Goal: Information Seeking & Learning: Learn about a topic

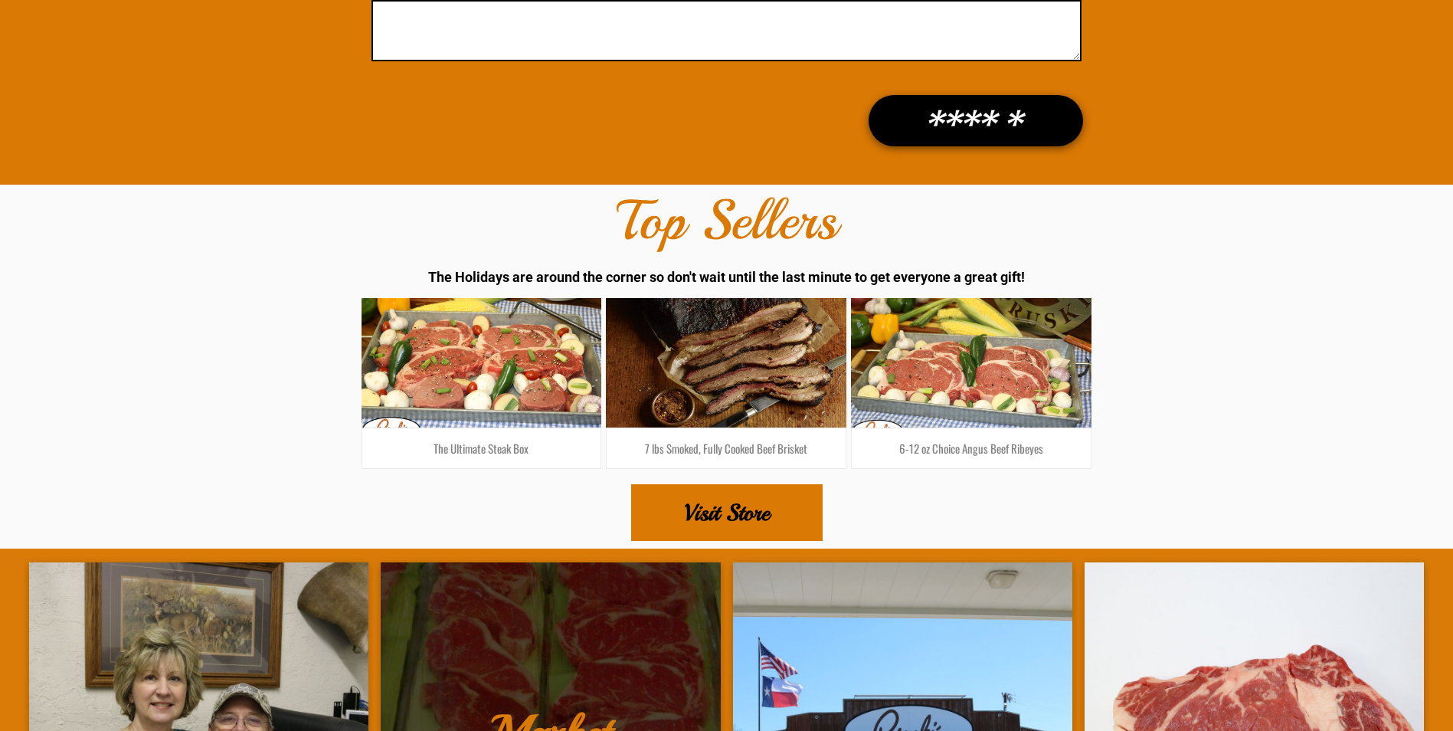
scroll to position [2681, 0]
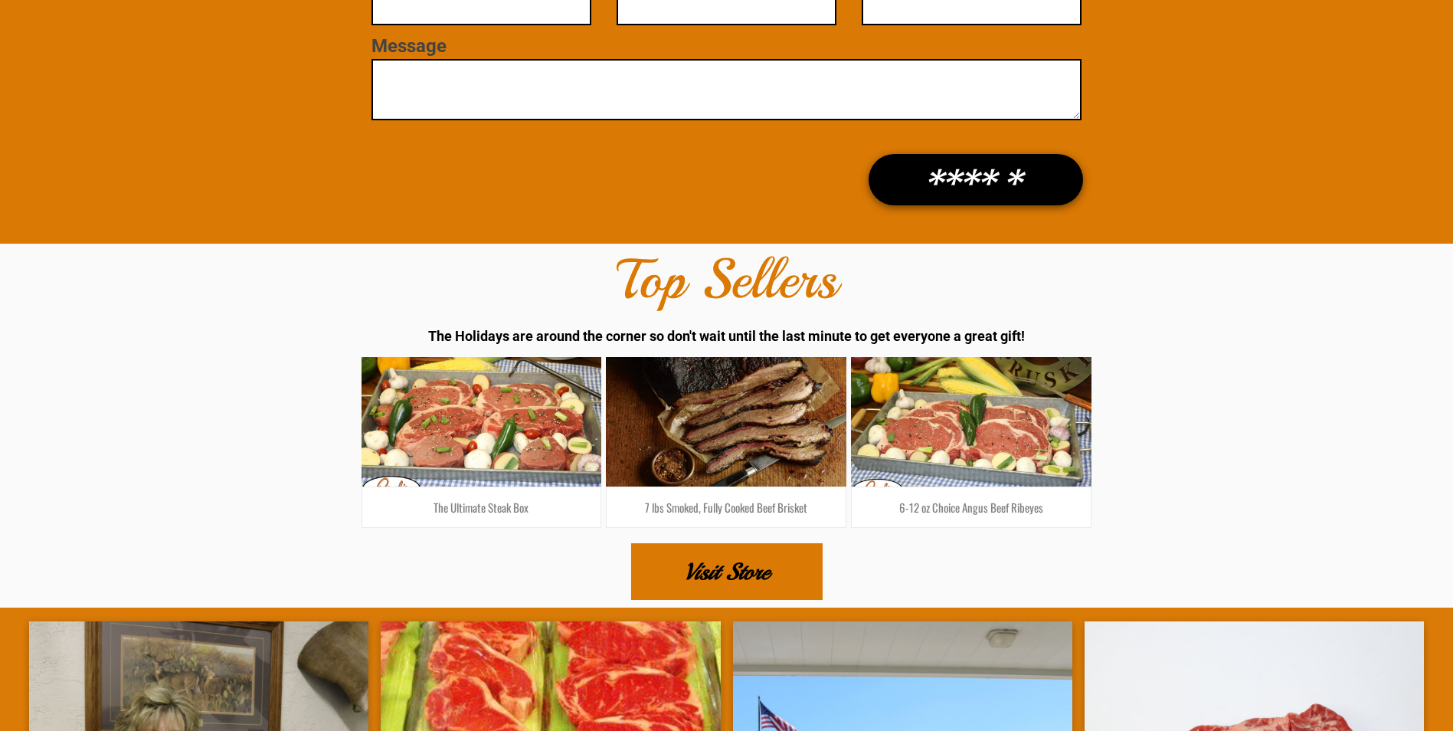
click at [722, 556] on span "Visit Store" at bounding box center [726, 572] width 85 height 54
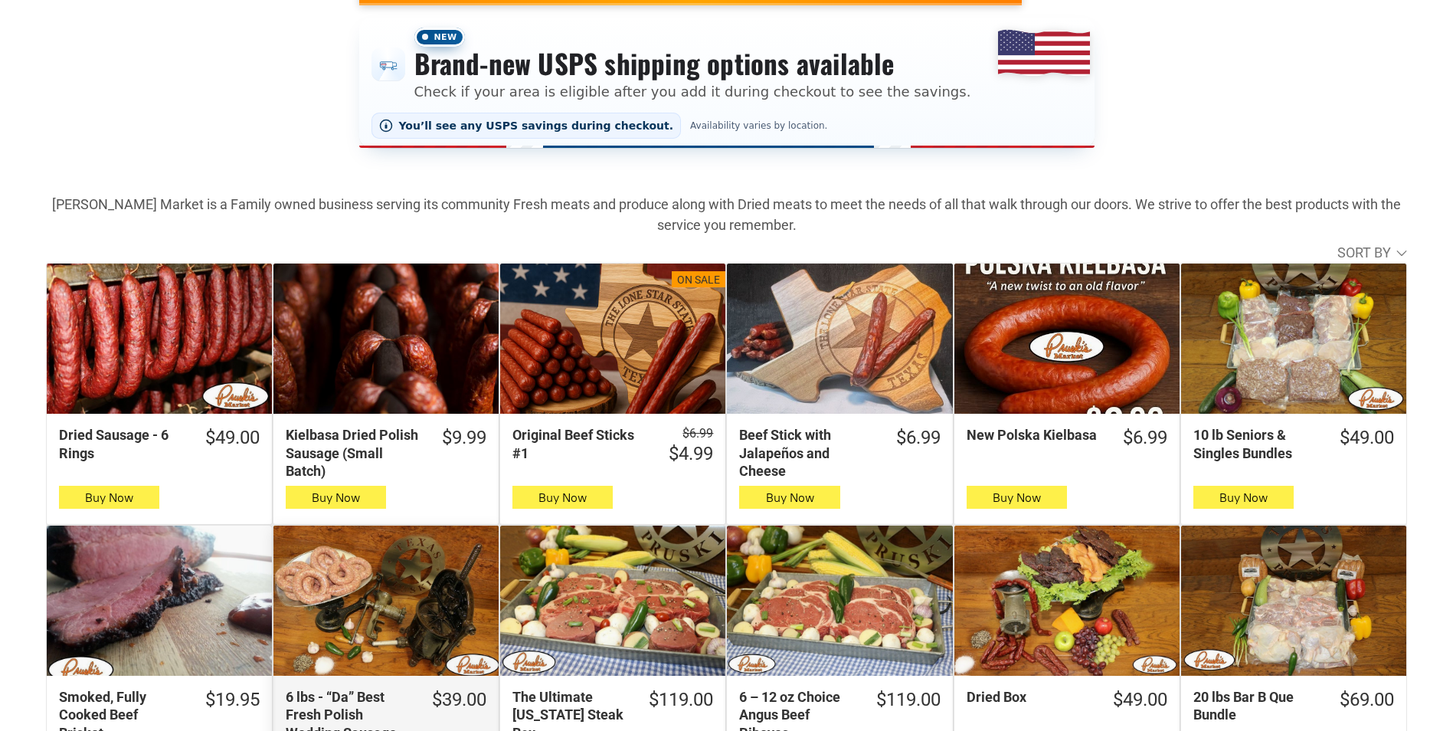
scroll to position [383, 0]
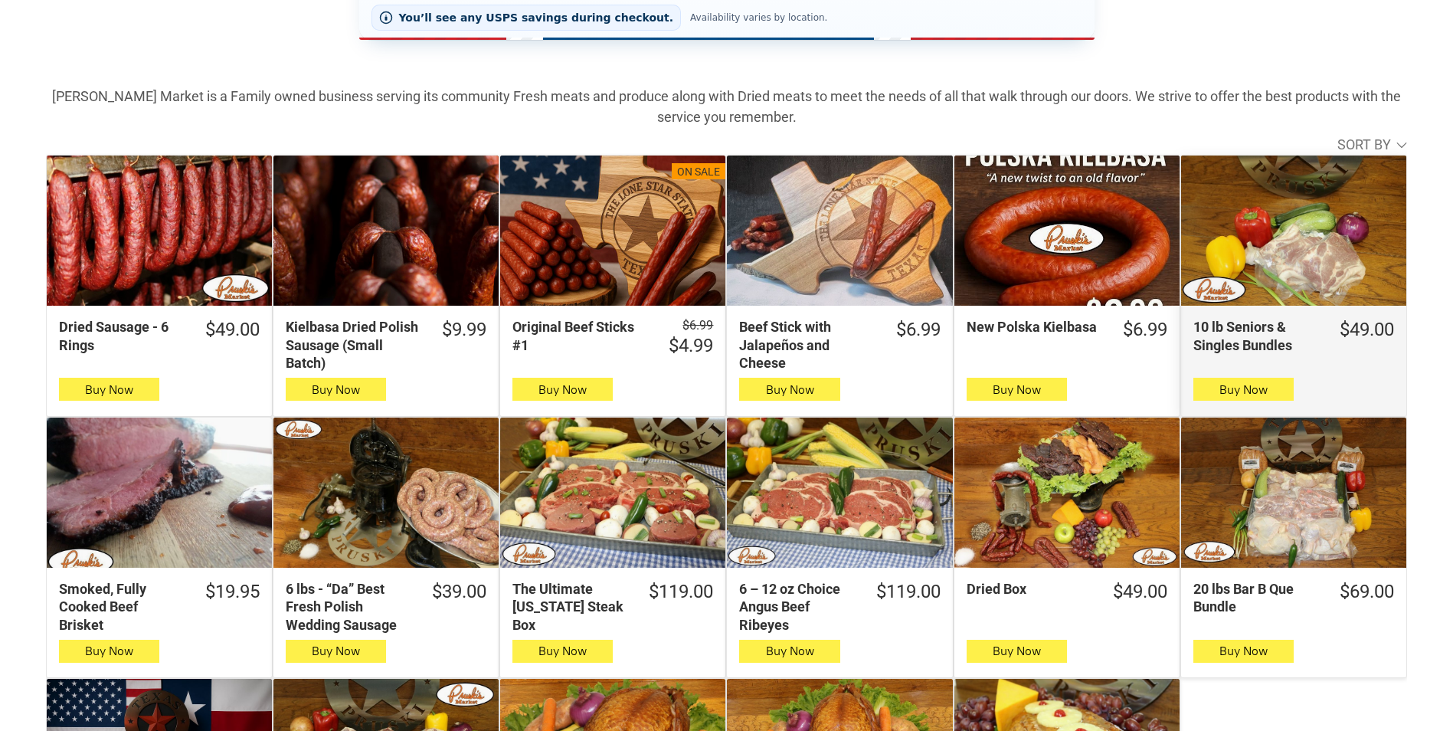
click at [1265, 240] on div "10 lb Seniors & Singles Bundles" at bounding box center [1293, 230] width 225 height 150
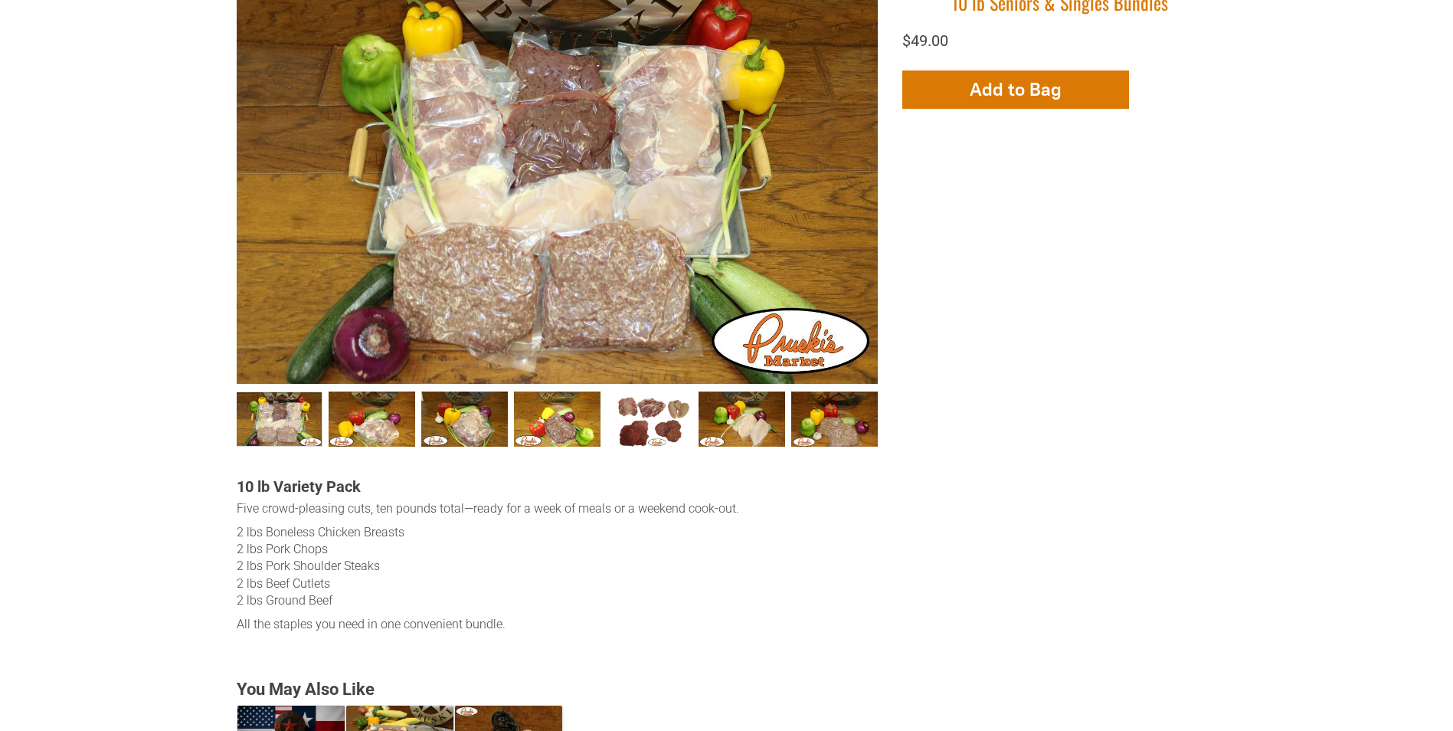
scroll to position [460, 0]
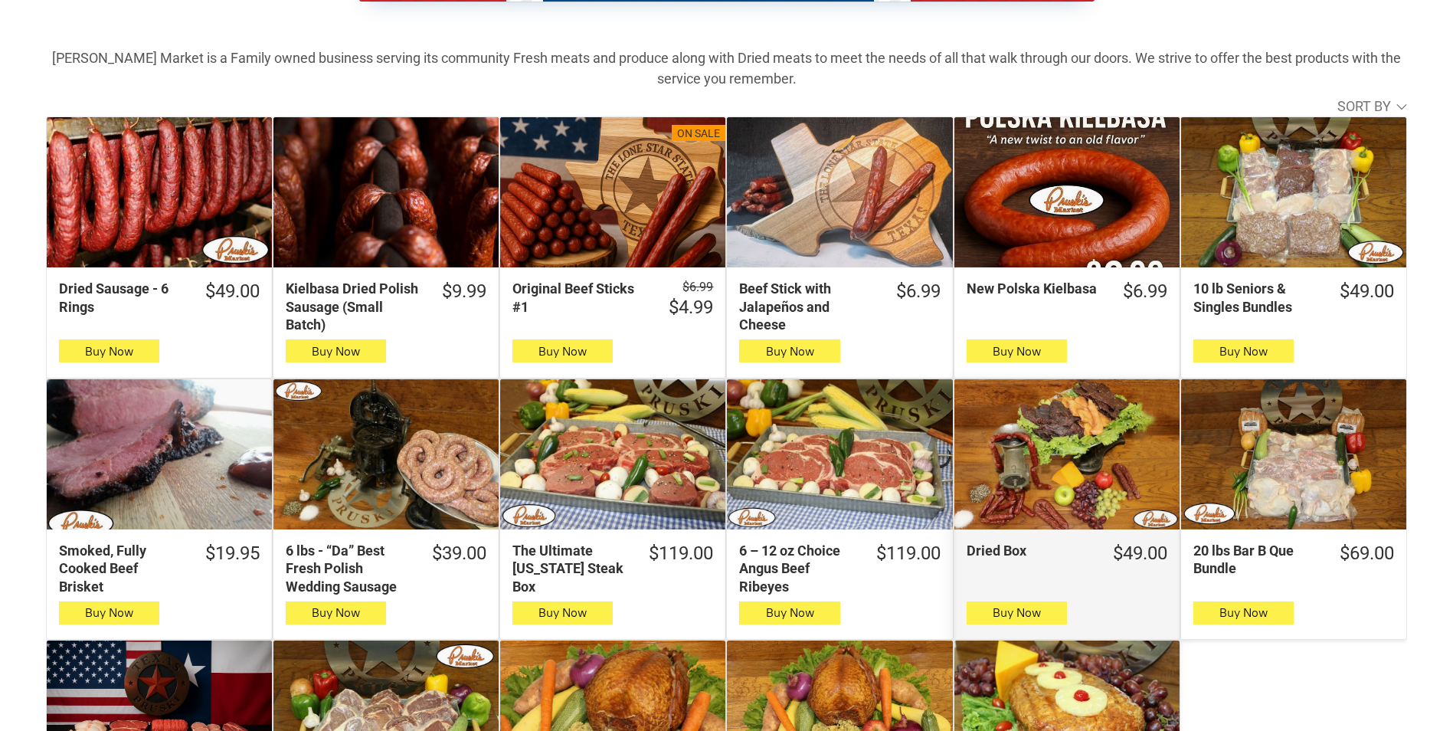
scroll to position [460, 0]
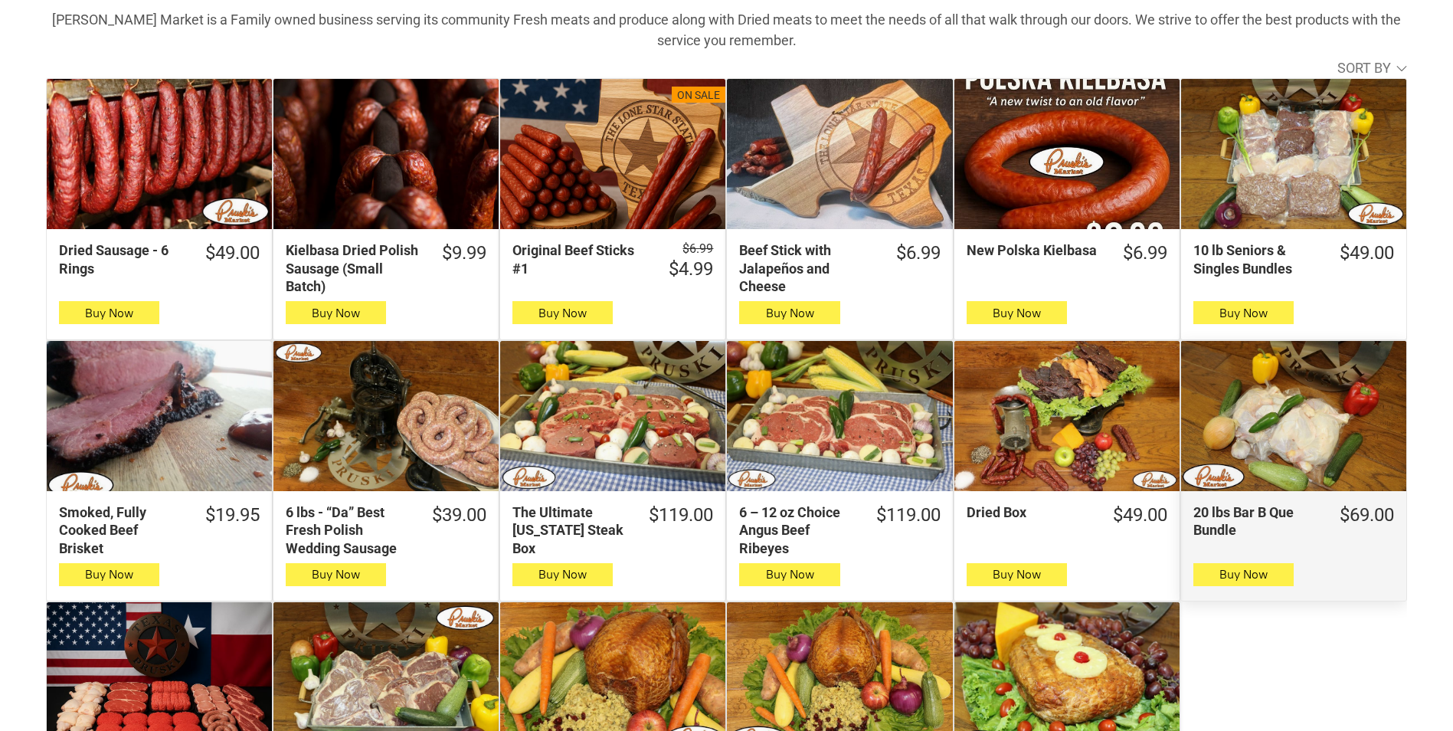
click at [1294, 421] on div "20 lbs Bar B Que Bundle" at bounding box center [1293, 416] width 225 height 150
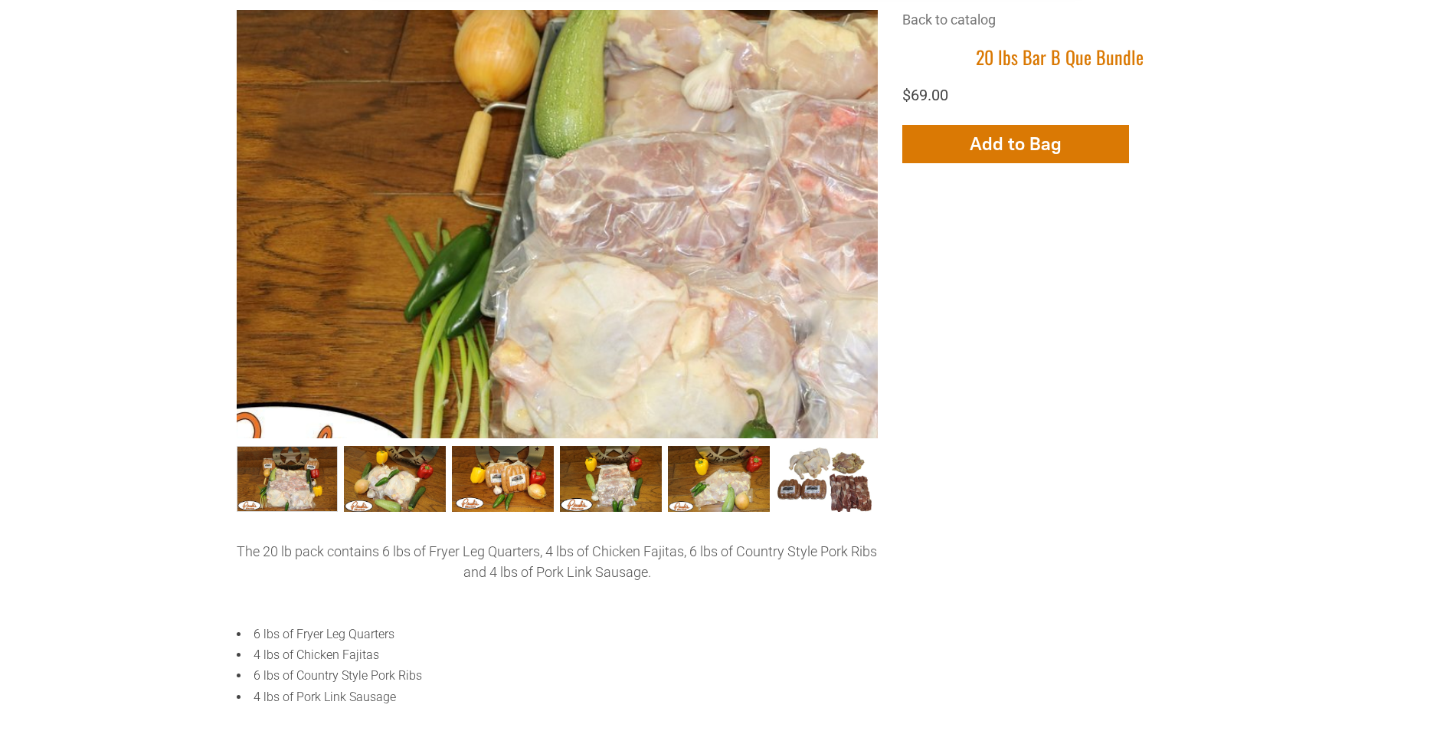
scroll to position [460, 0]
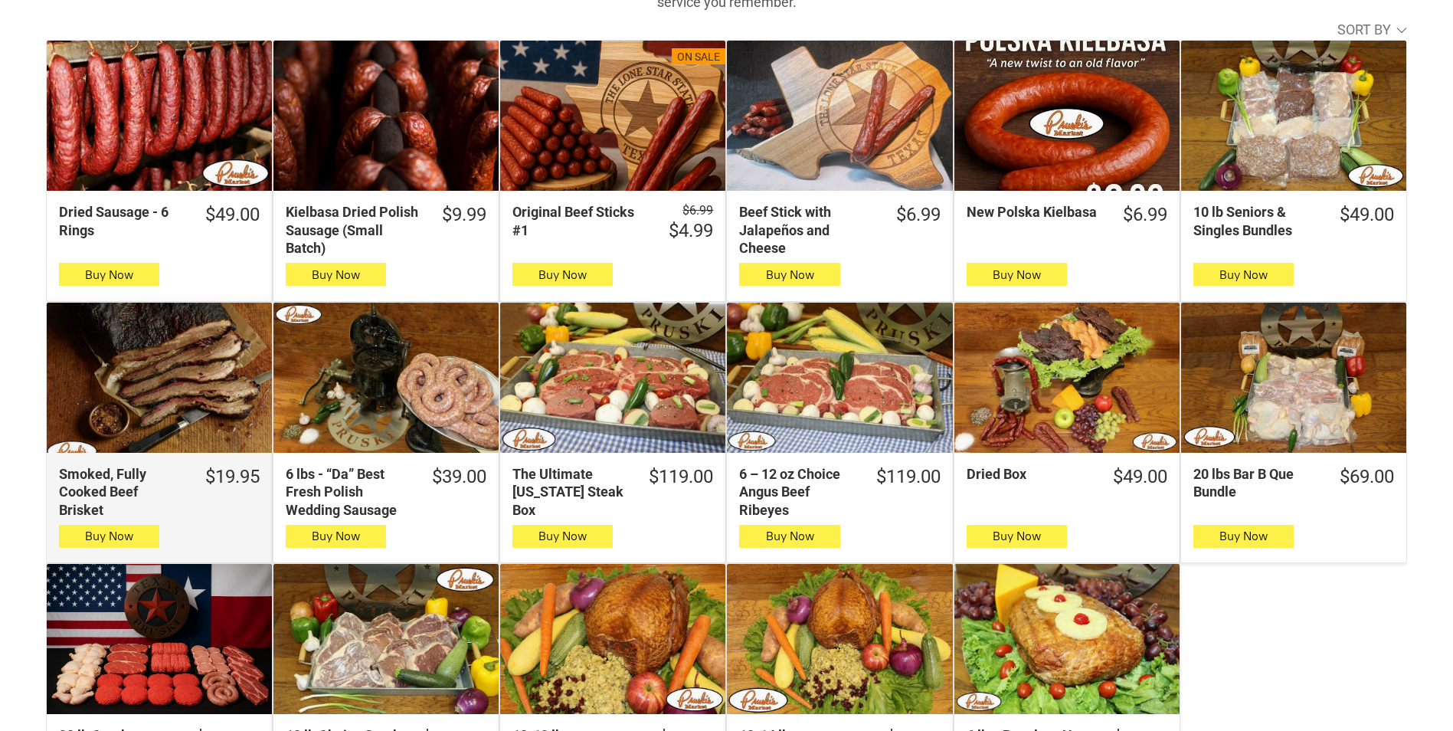
scroll to position [536, 0]
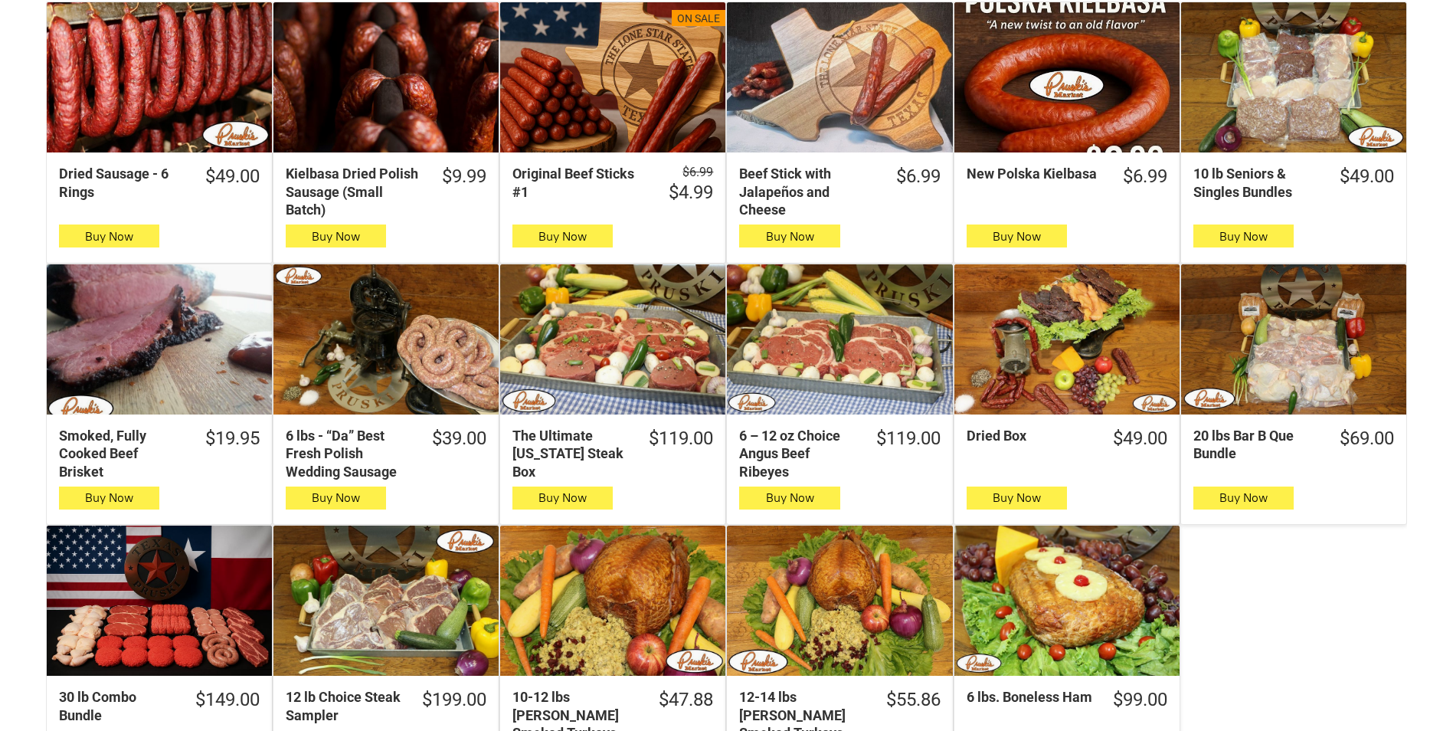
click at [828, 368] on div "6 – 12 oz Choice Angus Beef Ribeyes" at bounding box center [839, 339] width 225 height 150
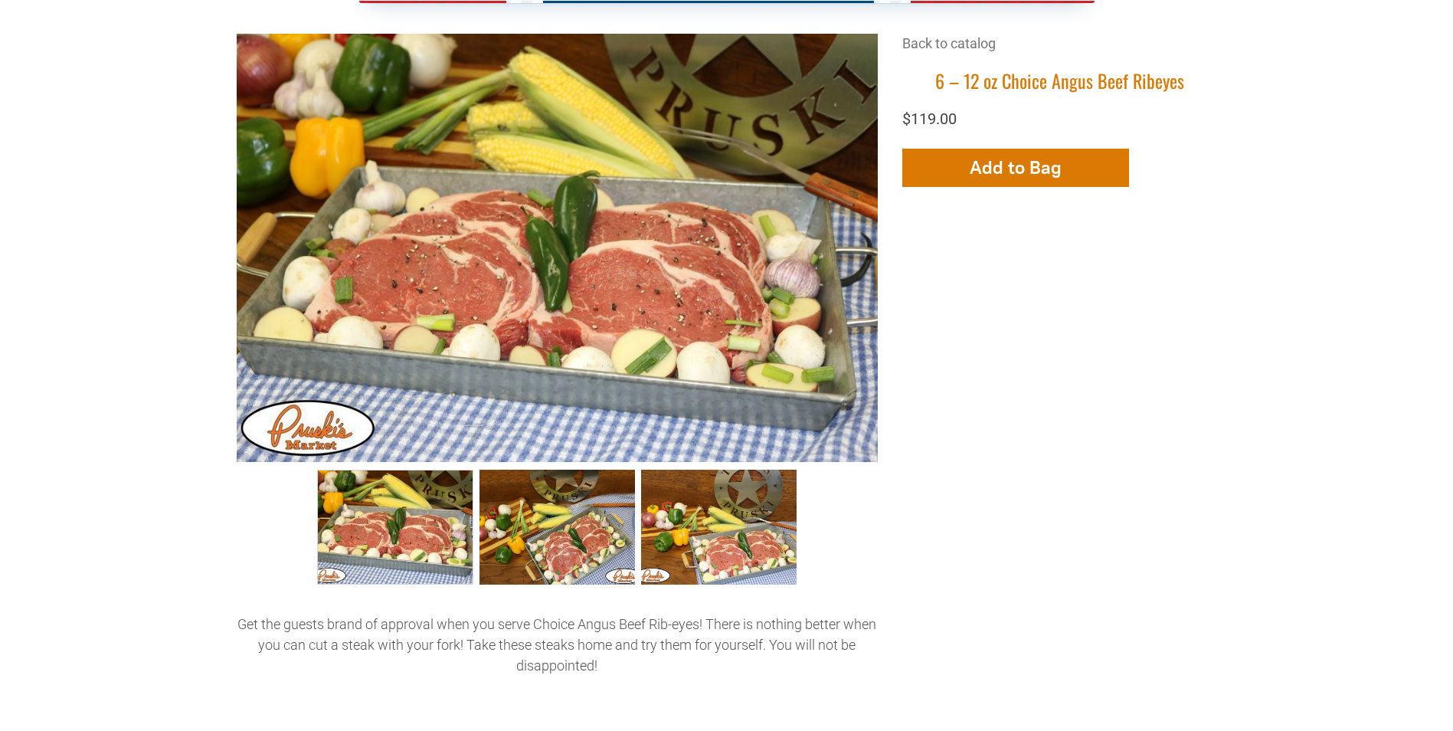
scroll to position [689, 0]
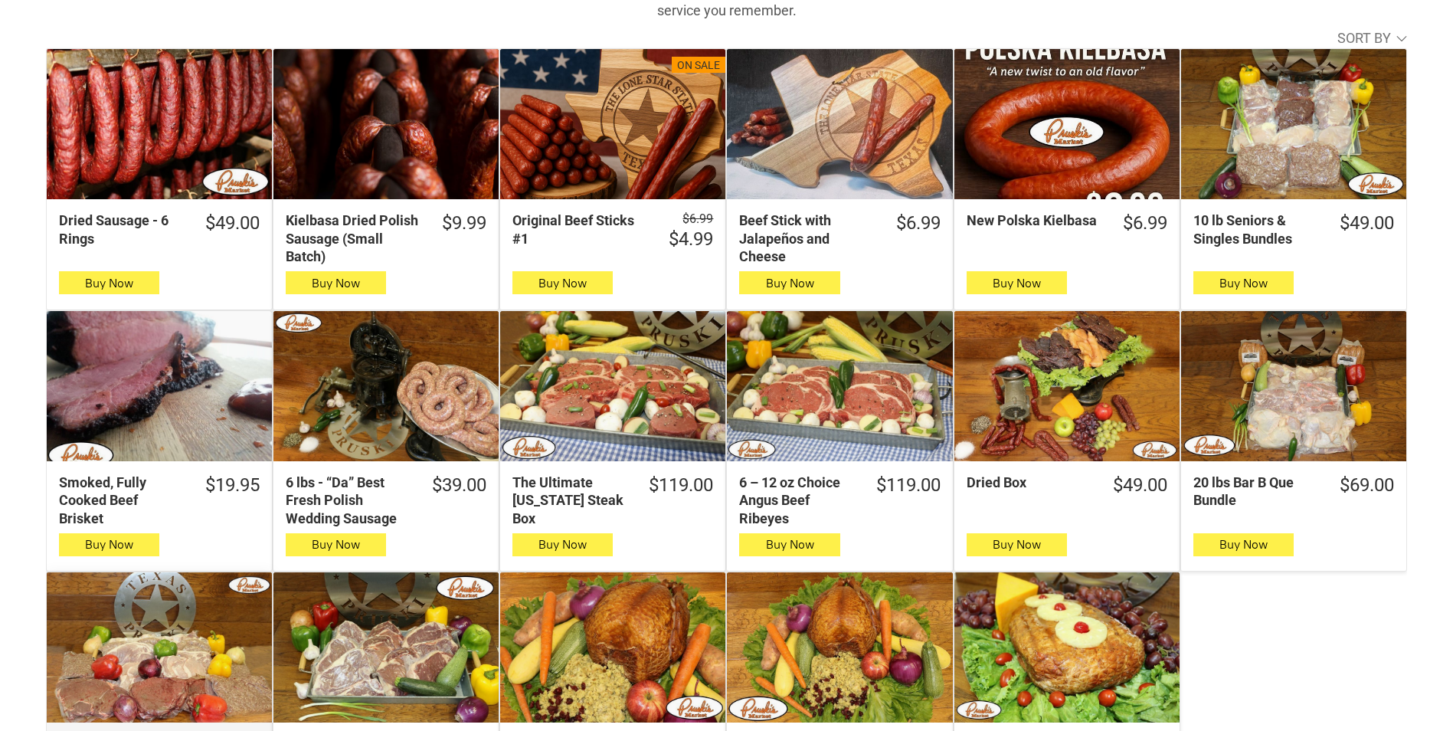
scroll to position [766, 0]
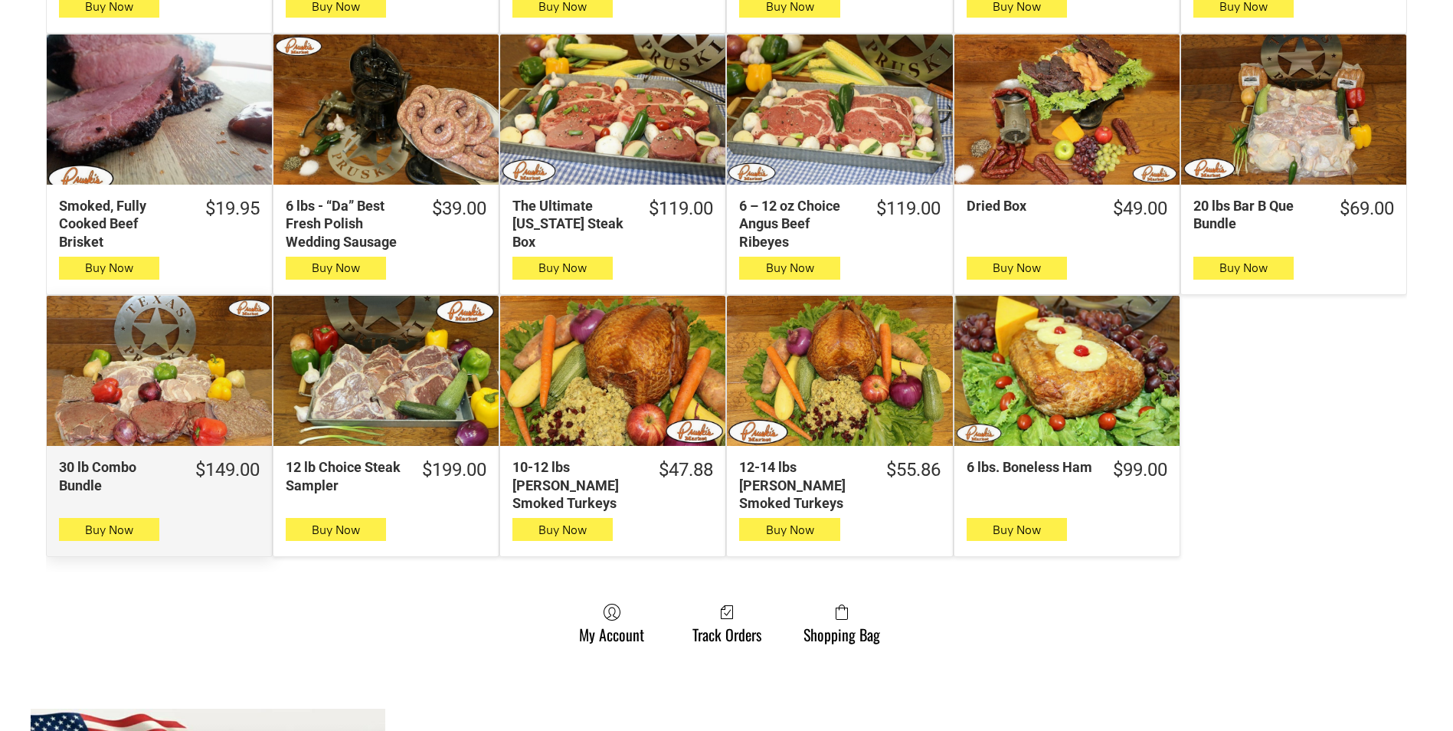
click at [146, 409] on div "30 lb Combo Bundle" at bounding box center [159, 371] width 225 height 150
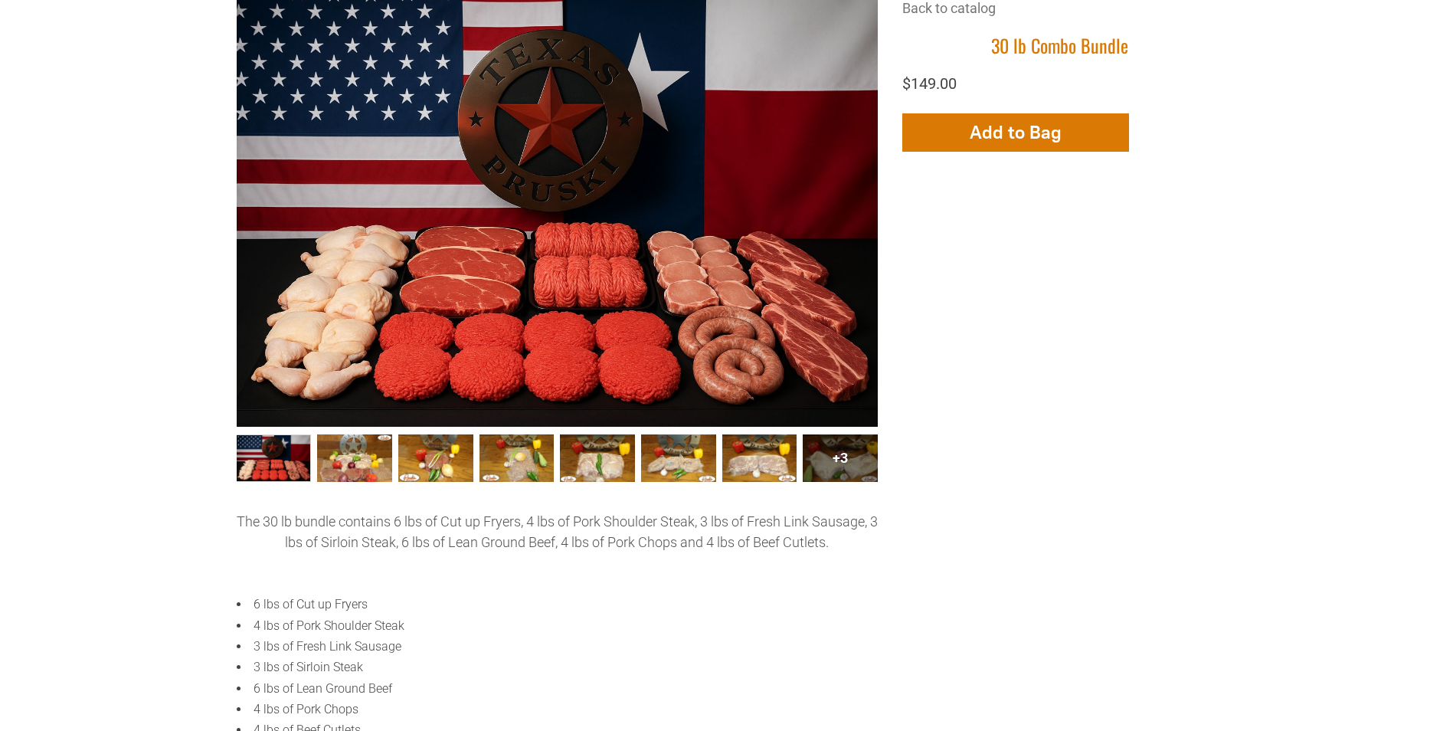
scroll to position [460, 0]
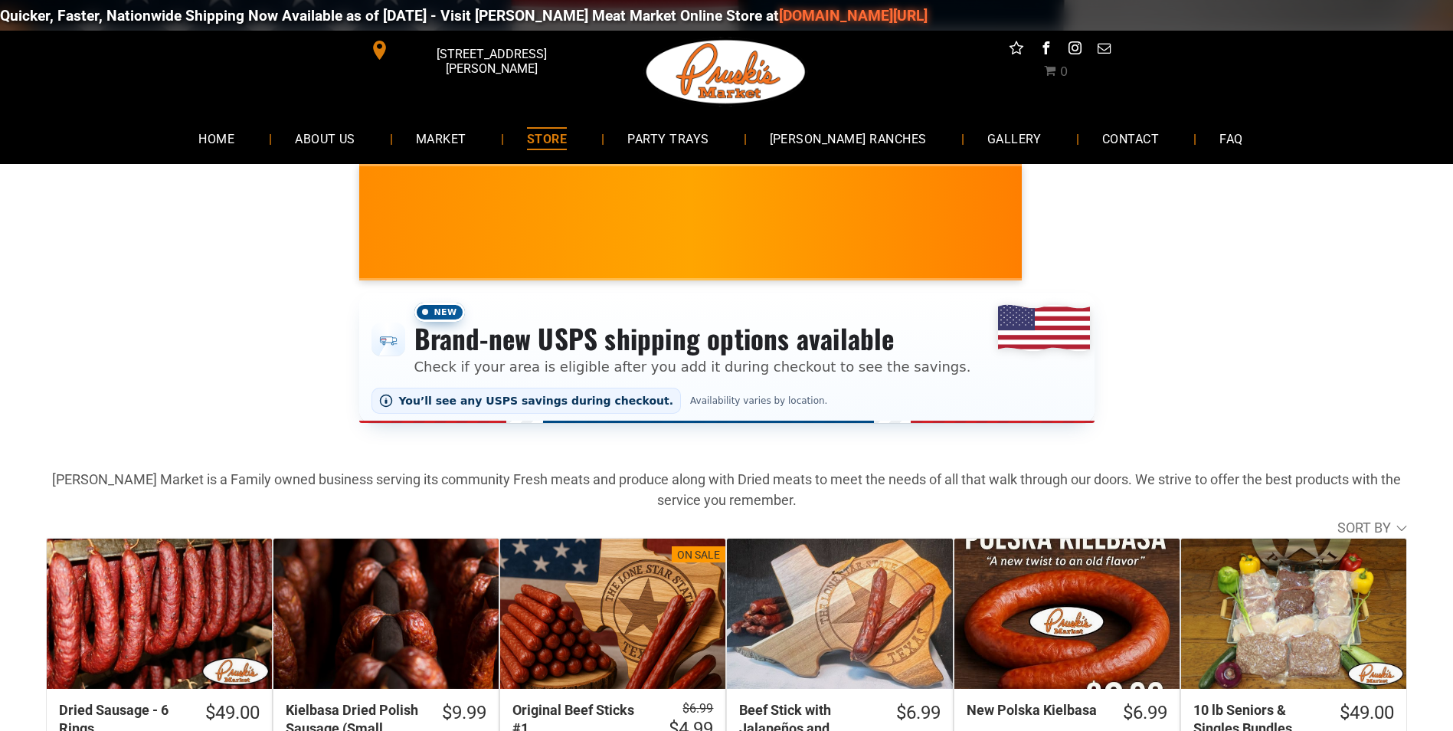
drag, startPoint x: 1110, startPoint y: 689, endPoint x: 1124, endPoint y: 512, distance: 177.5
click at [479, 150] on link "MARKET" at bounding box center [440, 138] width 97 height 41
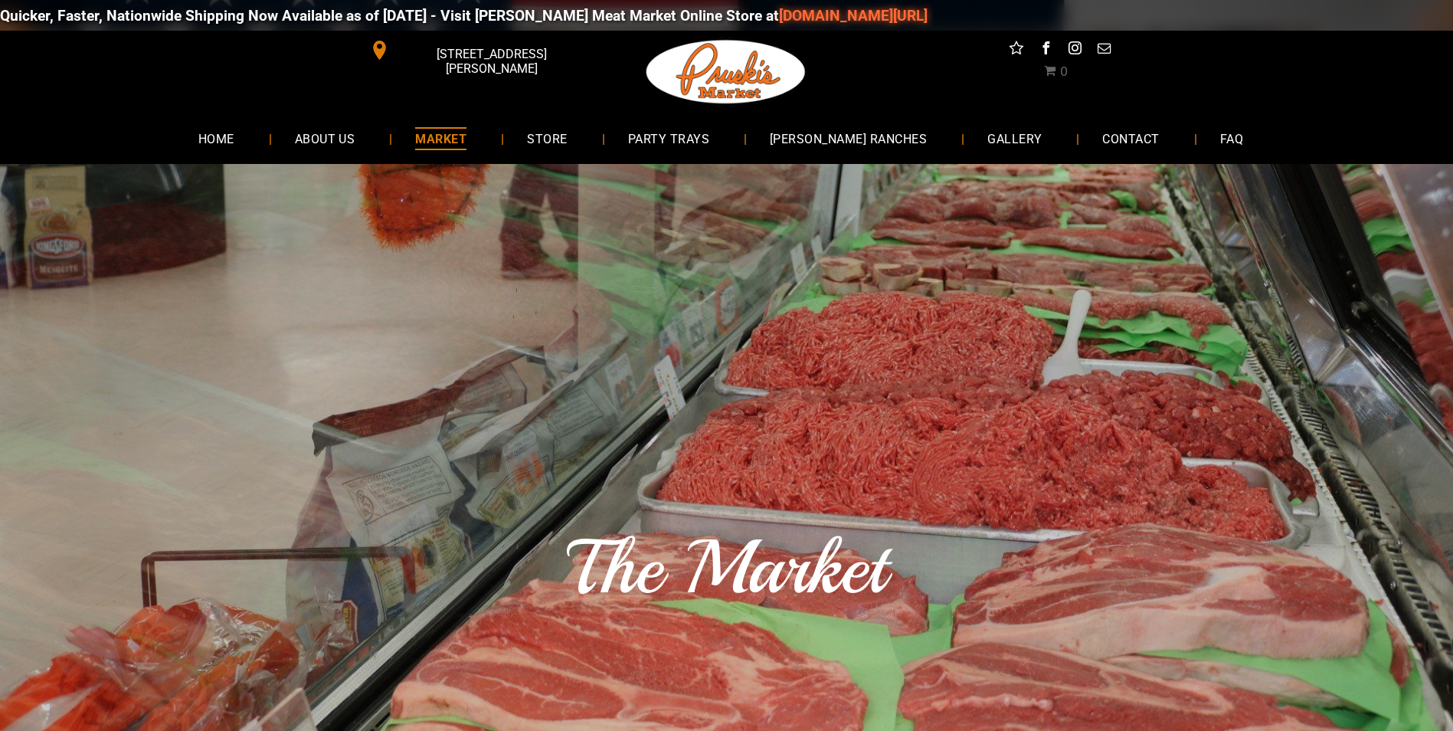
drag, startPoint x: 1315, startPoint y: 622, endPoint x: 1278, endPoint y: 296, distance: 328.4
click at [567, 141] on span "STORE" at bounding box center [547, 138] width 40 height 22
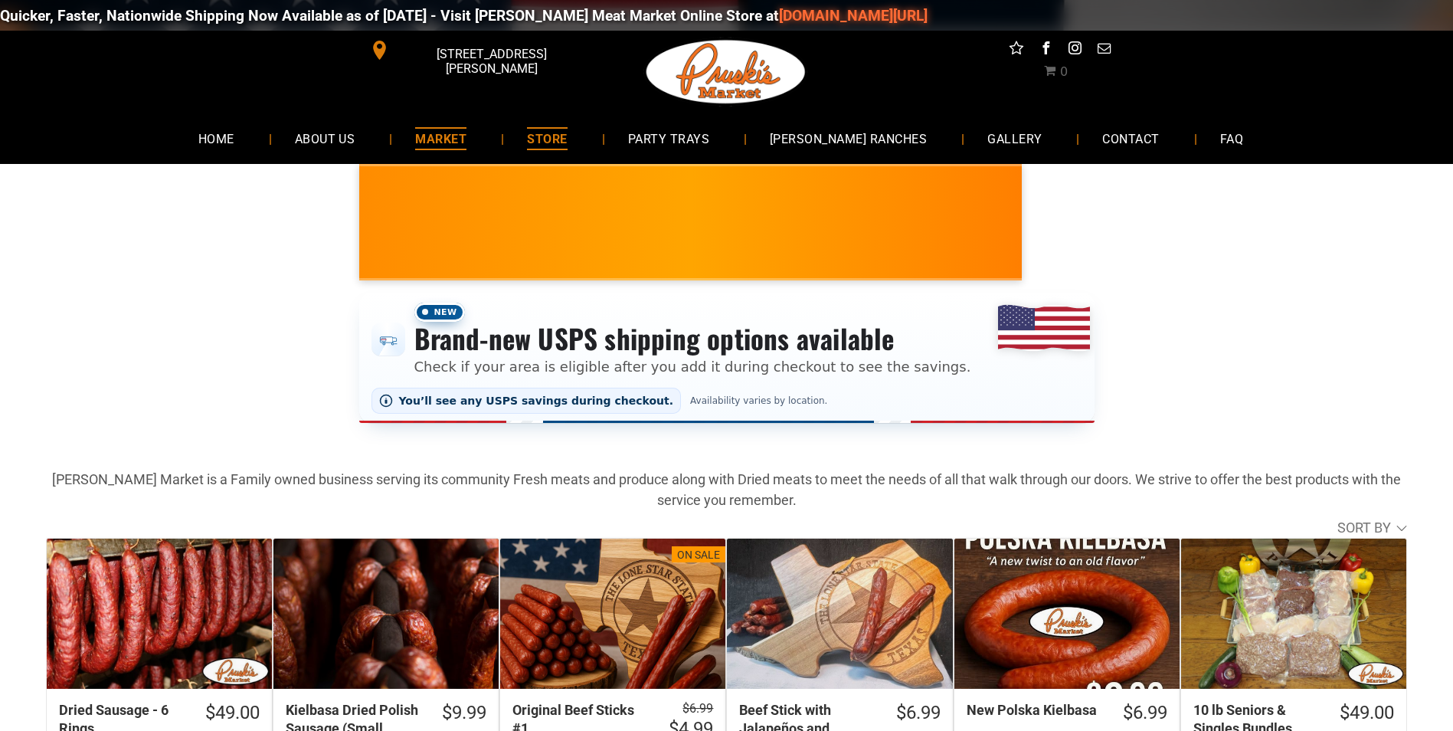
click at [466, 136] on span "MARKET" at bounding box center [440, 138] width 51 height 22
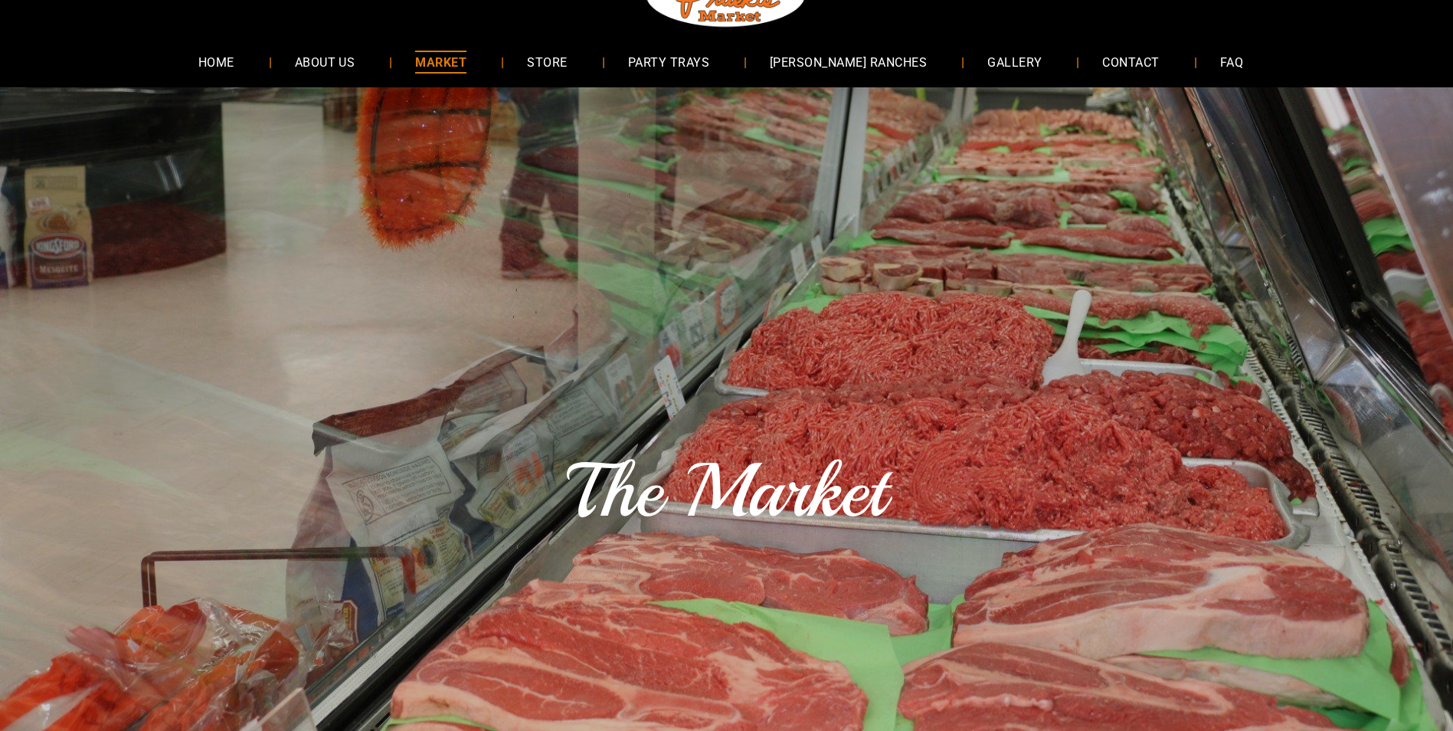
drag, startPoint x: 480, startPoint y: 178, endPoint x: 313, endPoint y: 172, distance: 167.1
click at [316, 174] on div "The Market" at bounding box center [726, 481] width 1453 height 789
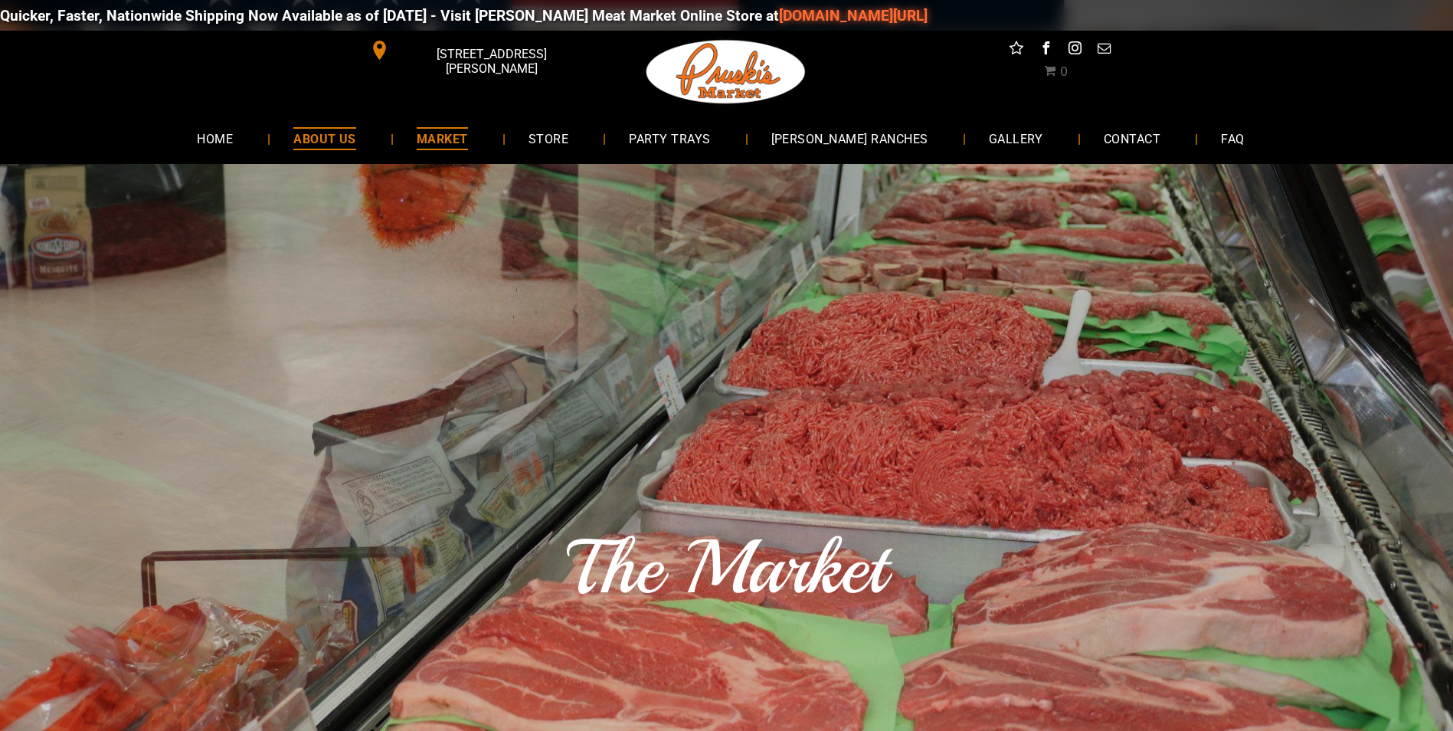
click at [355, 139] on span "ABOUT US" at bounding box center [324, 138] width 63 height 22
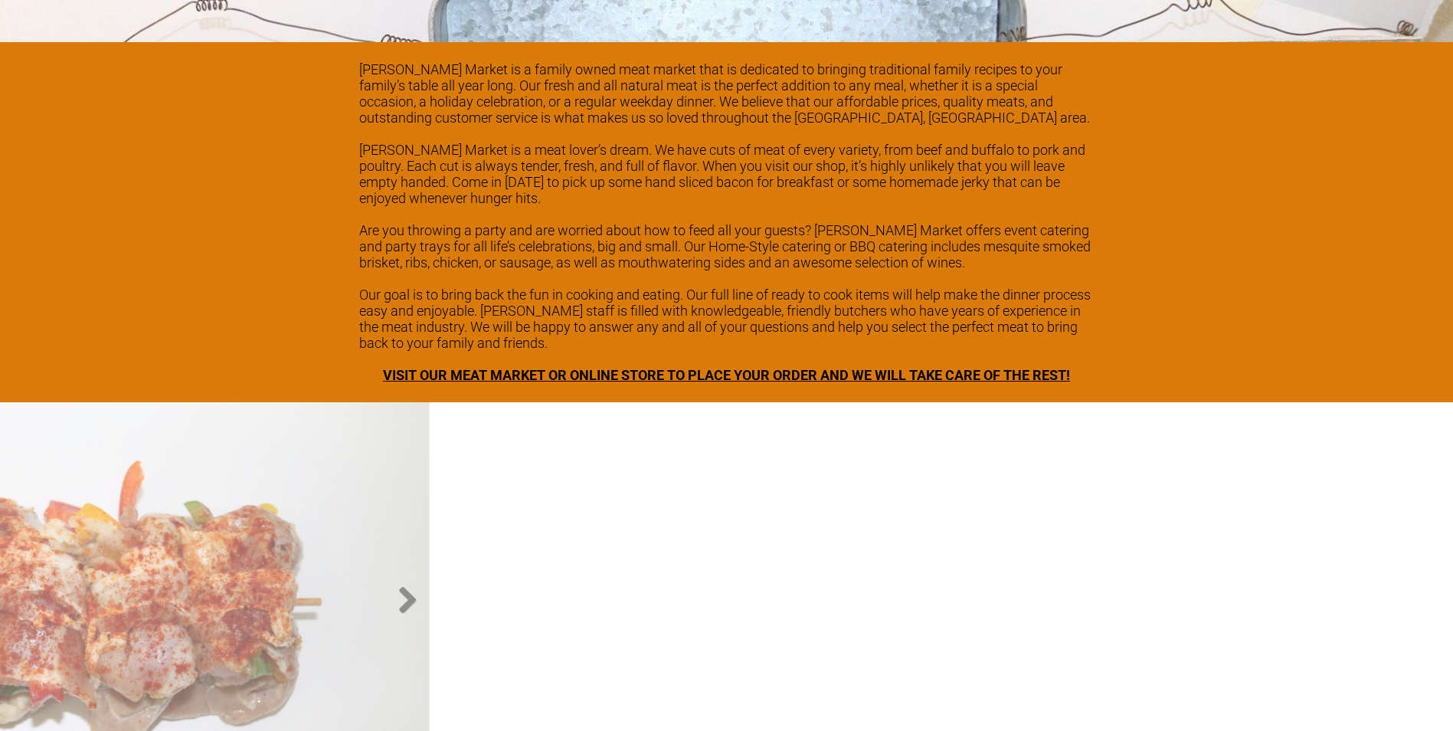
scroll to position [2442, 0]
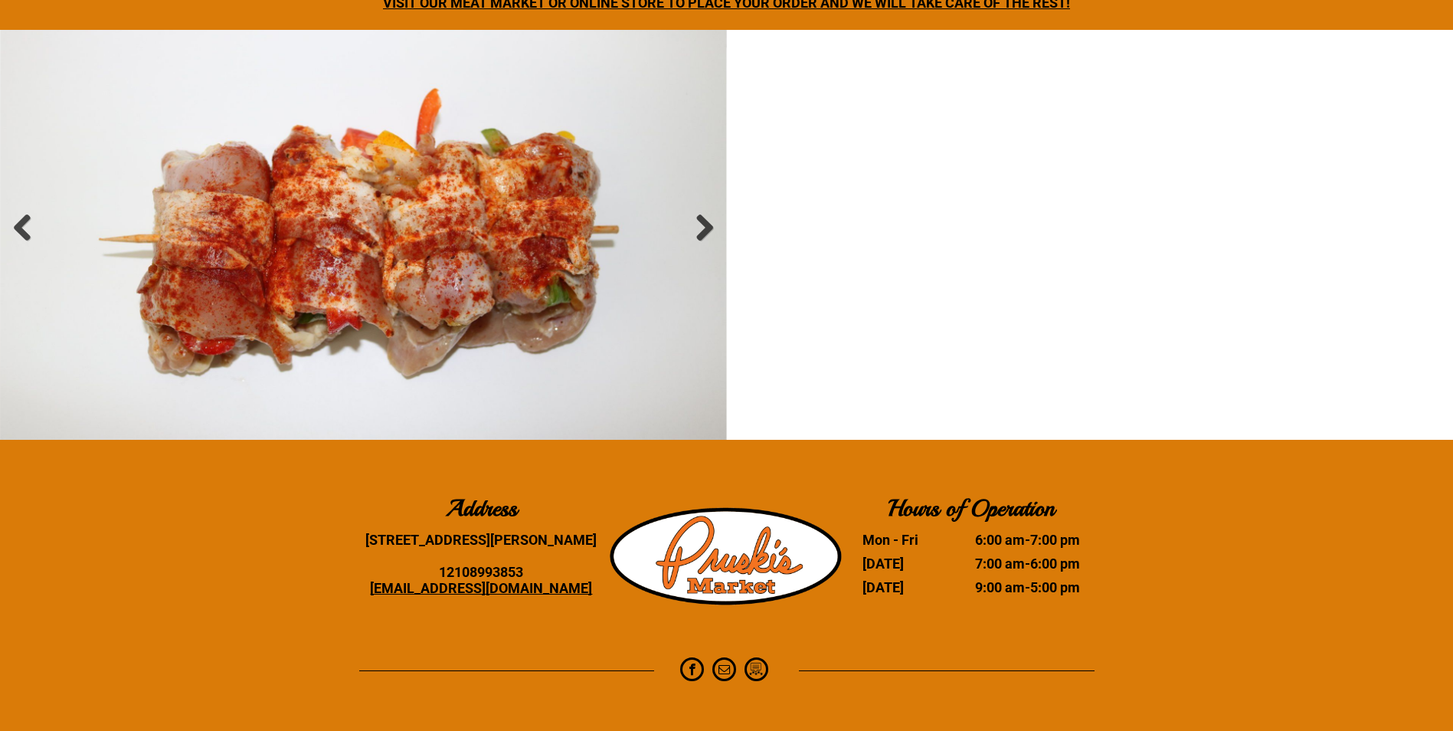
click at [488, 267] on li "Slide title Write your caption here Button" at bounding box center [363, 235] width 727 height 410
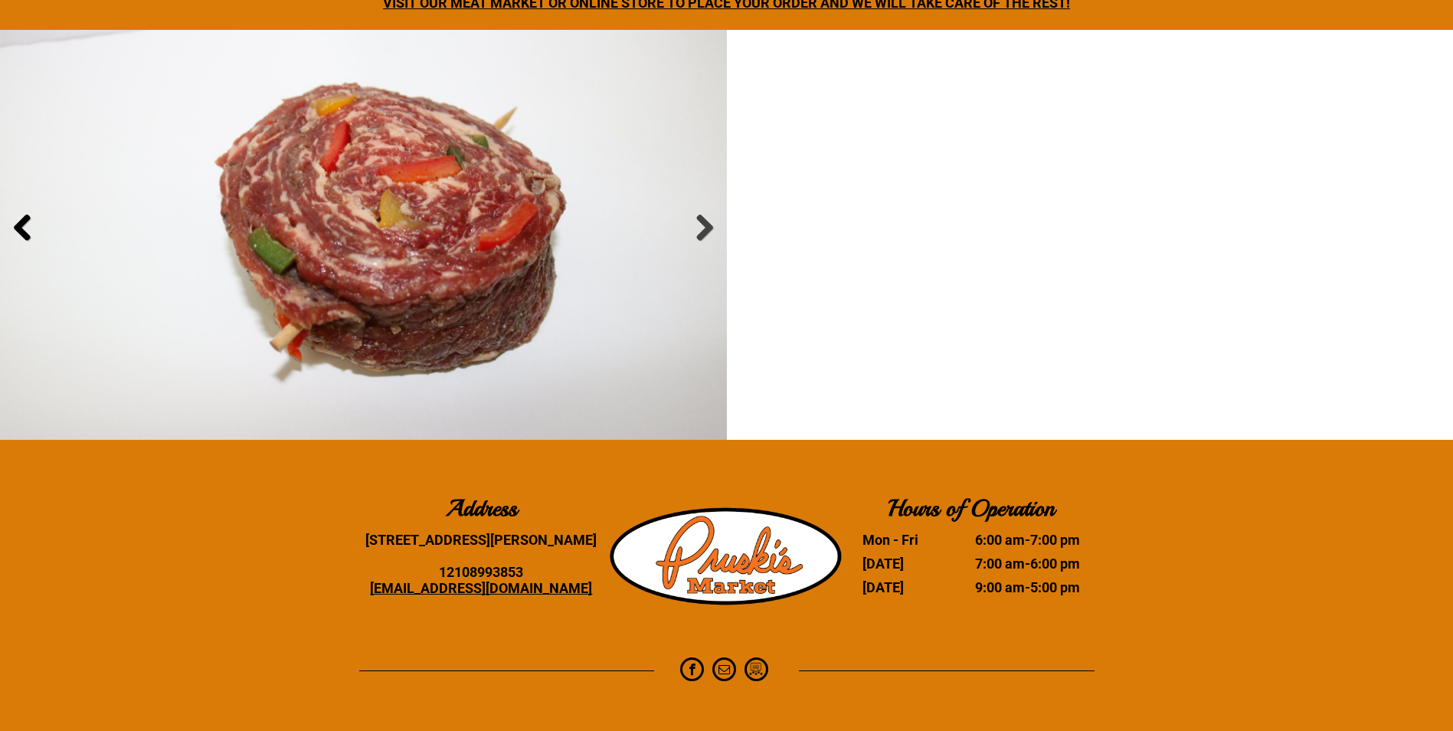
click at [16, 226] on link at bounding box center [23, 229] width 30 height 30
click at [31, 227] on link at bounding box center [23, 229] width 30 height 30
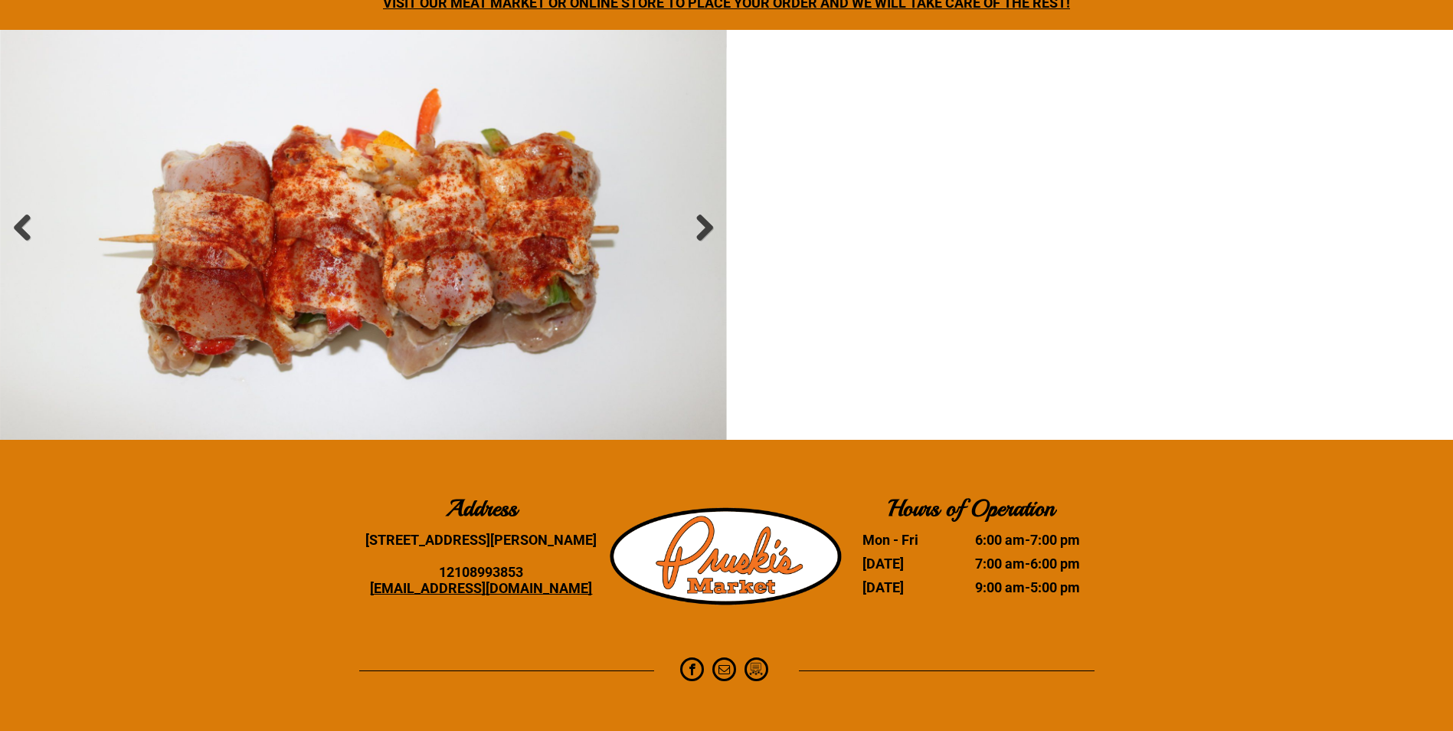
scroll to position [2365, 0]
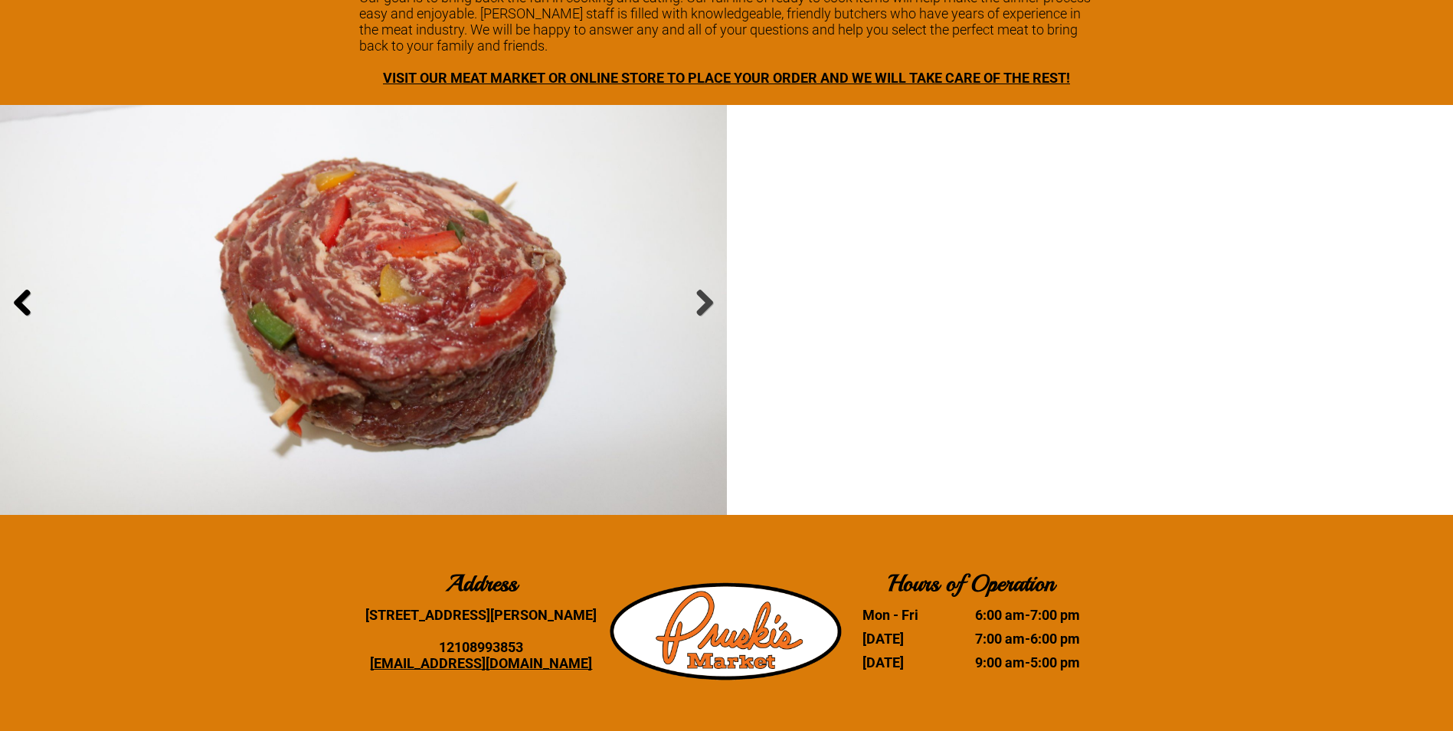
click at [34, 309] on link at bounding box center [23, 305] width 30 height 30
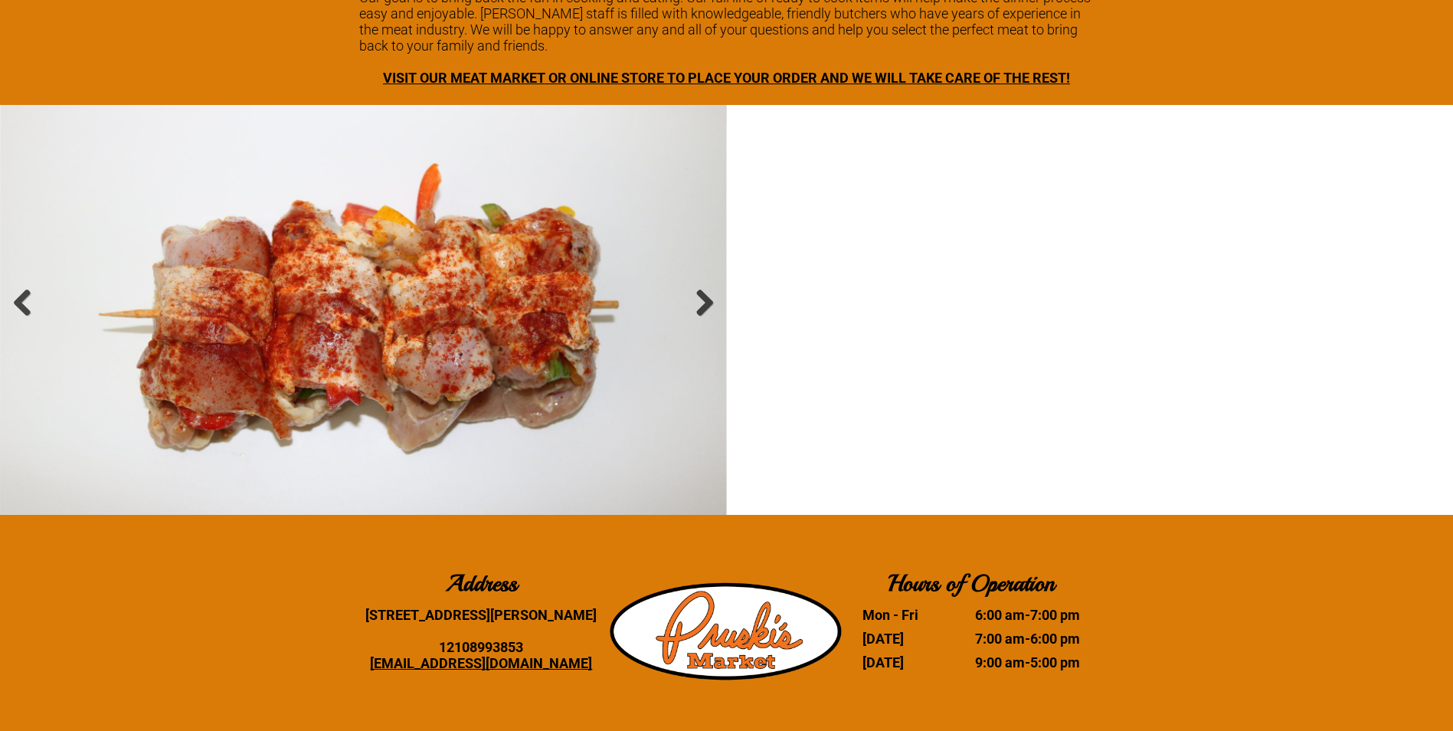
scroll to position [2289, 0]
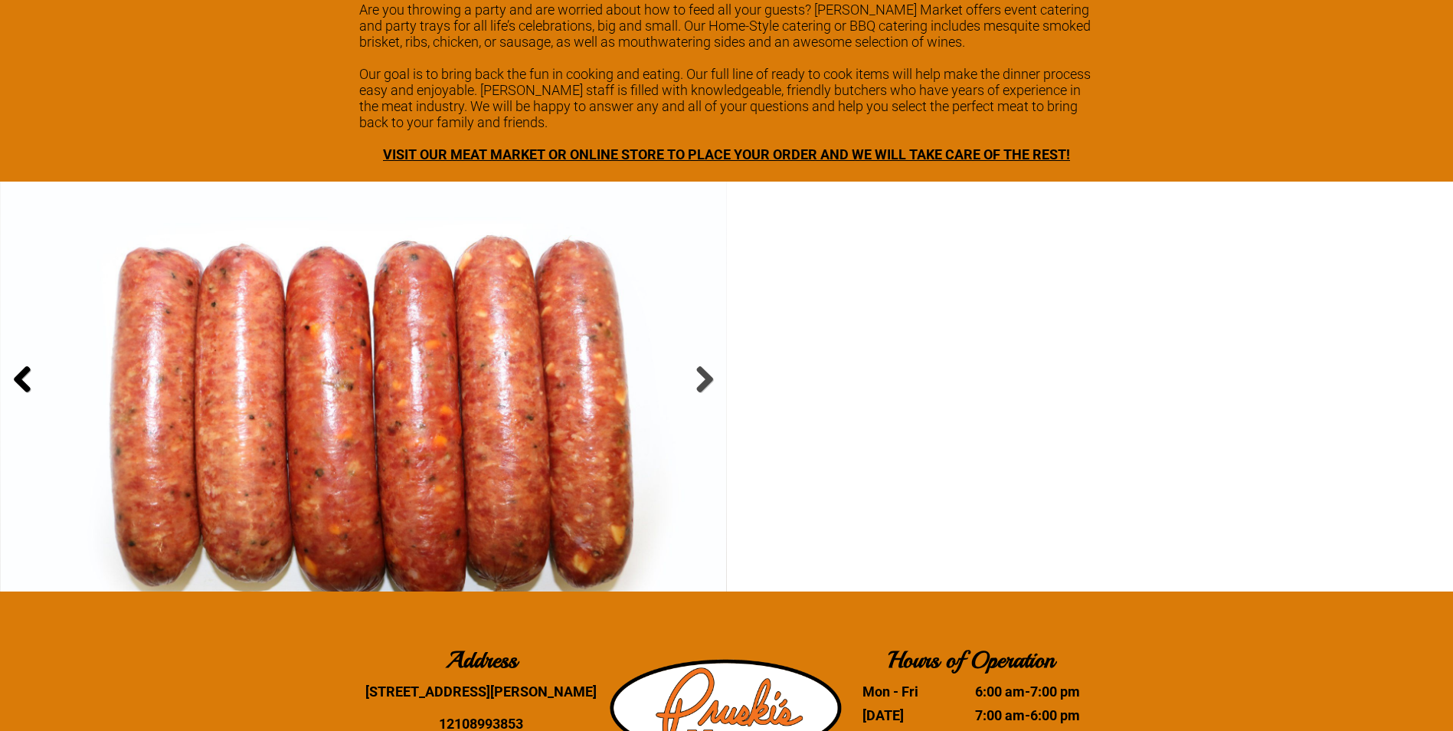
click at [24, 374] on link at bounding box center [23, 381] width 30 height 30
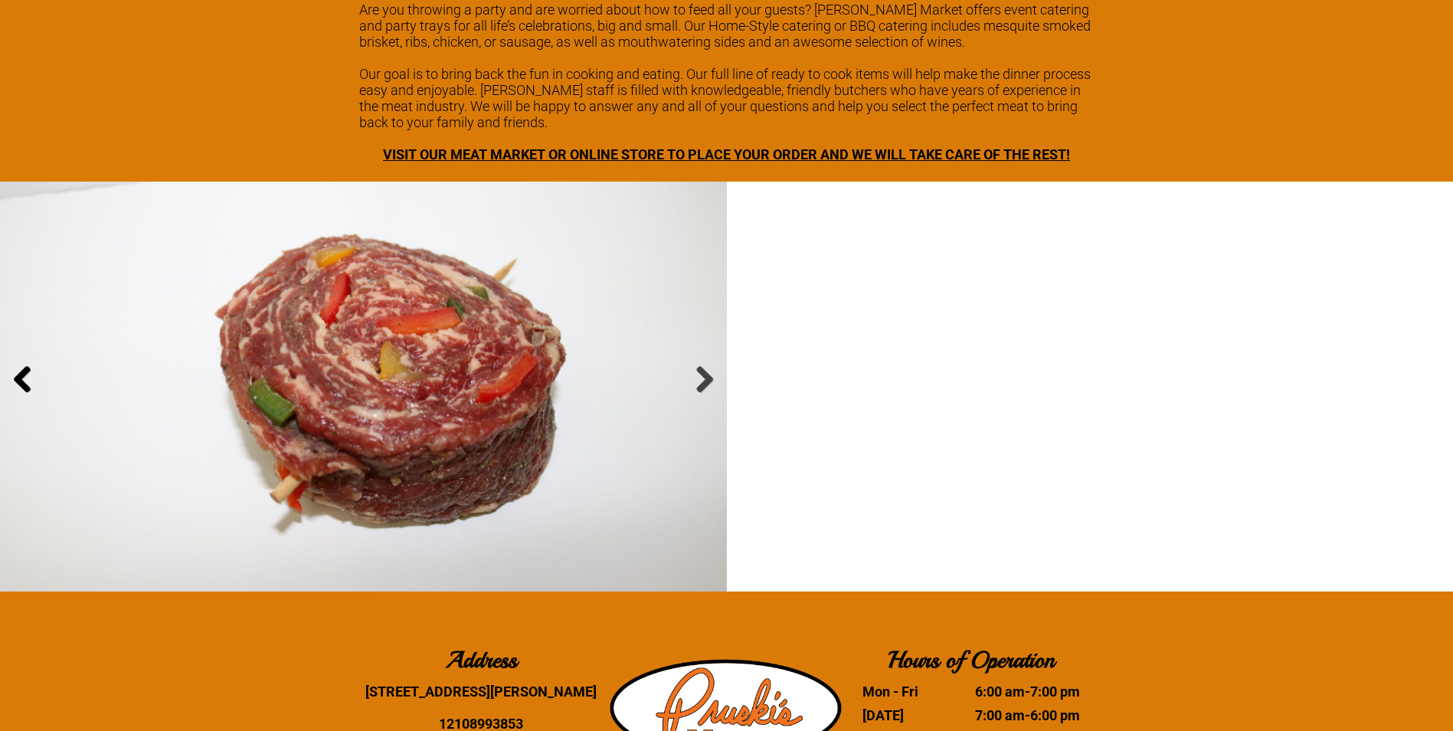
click at [24, 374] on link at bounding box center [23, 381] width 30 height 30
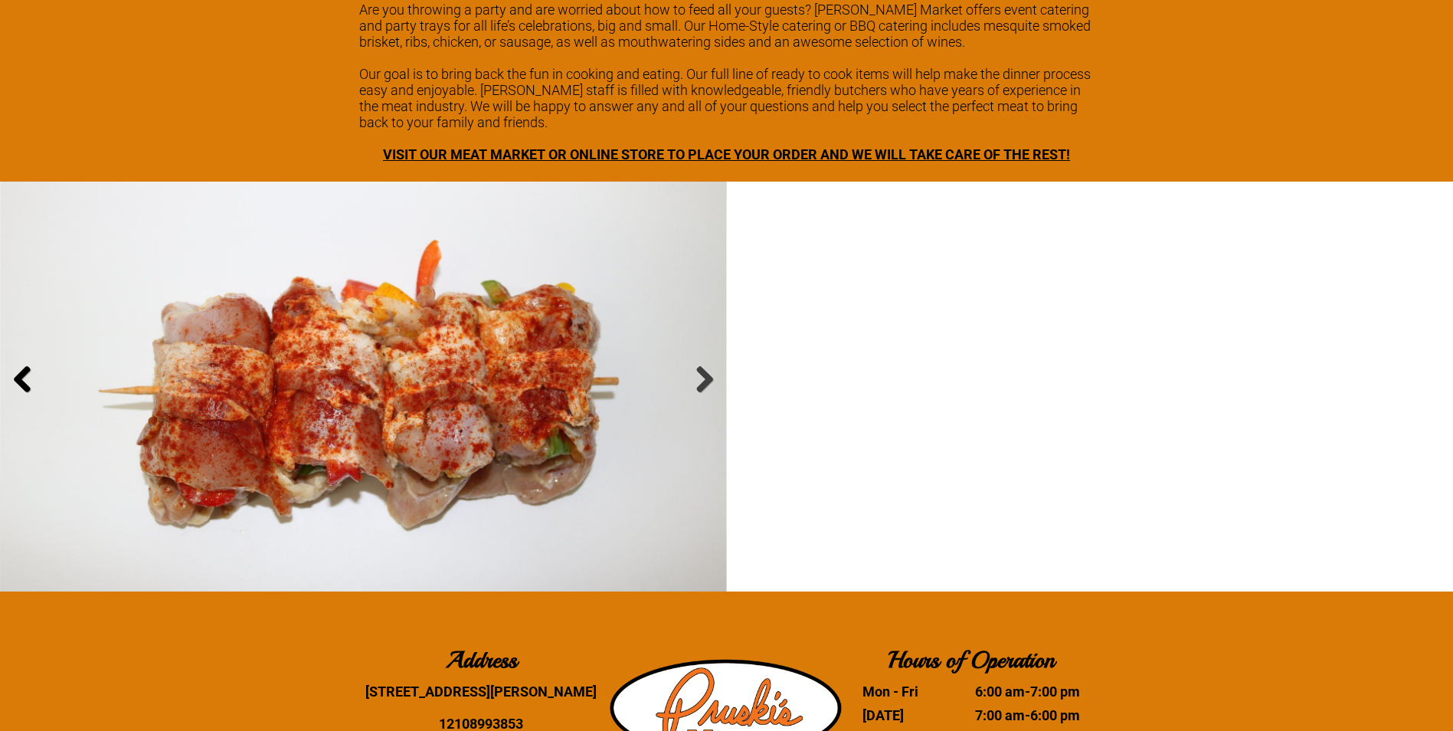
click at [25, 382] on link at bounding box center [23, 381] width 30 height 30
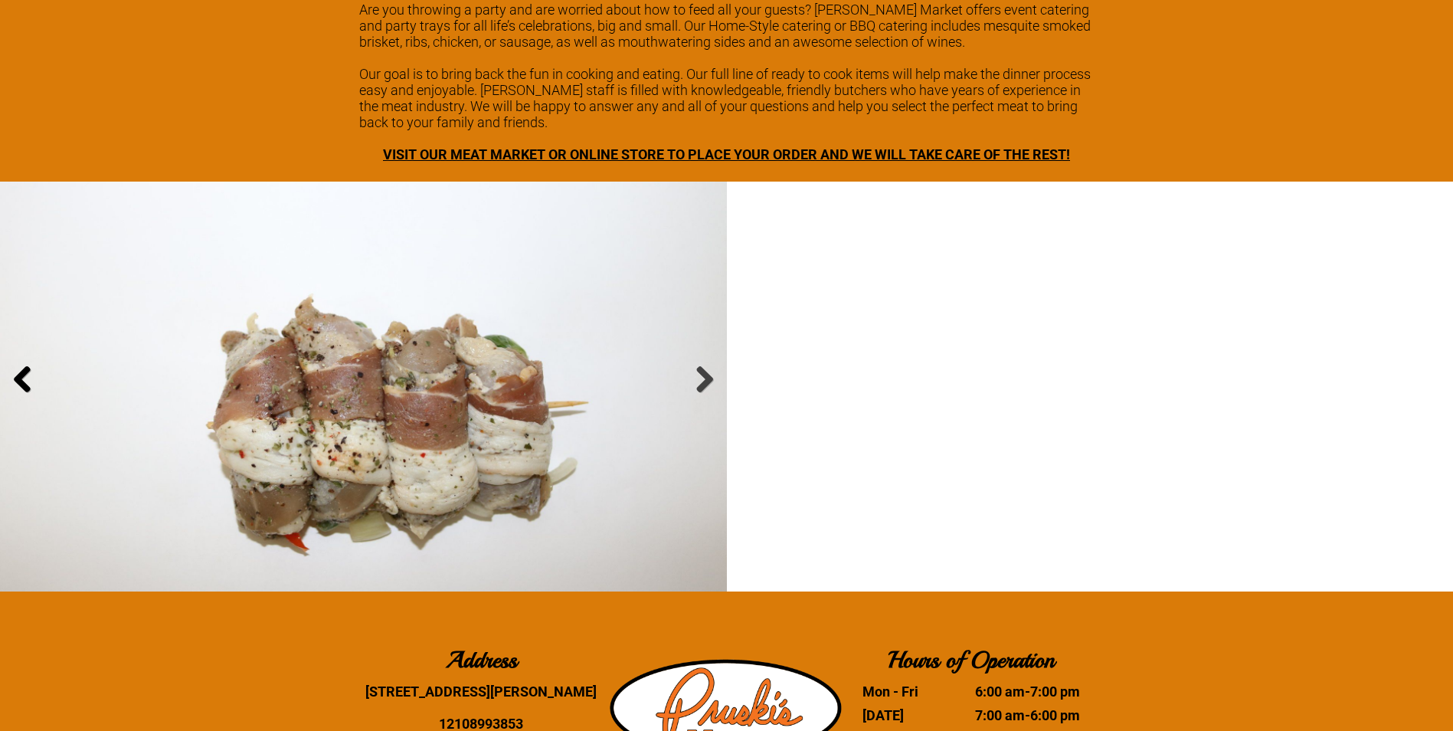
click at [25, 382] on link at bounding box center [23, 381] width 30 height 30
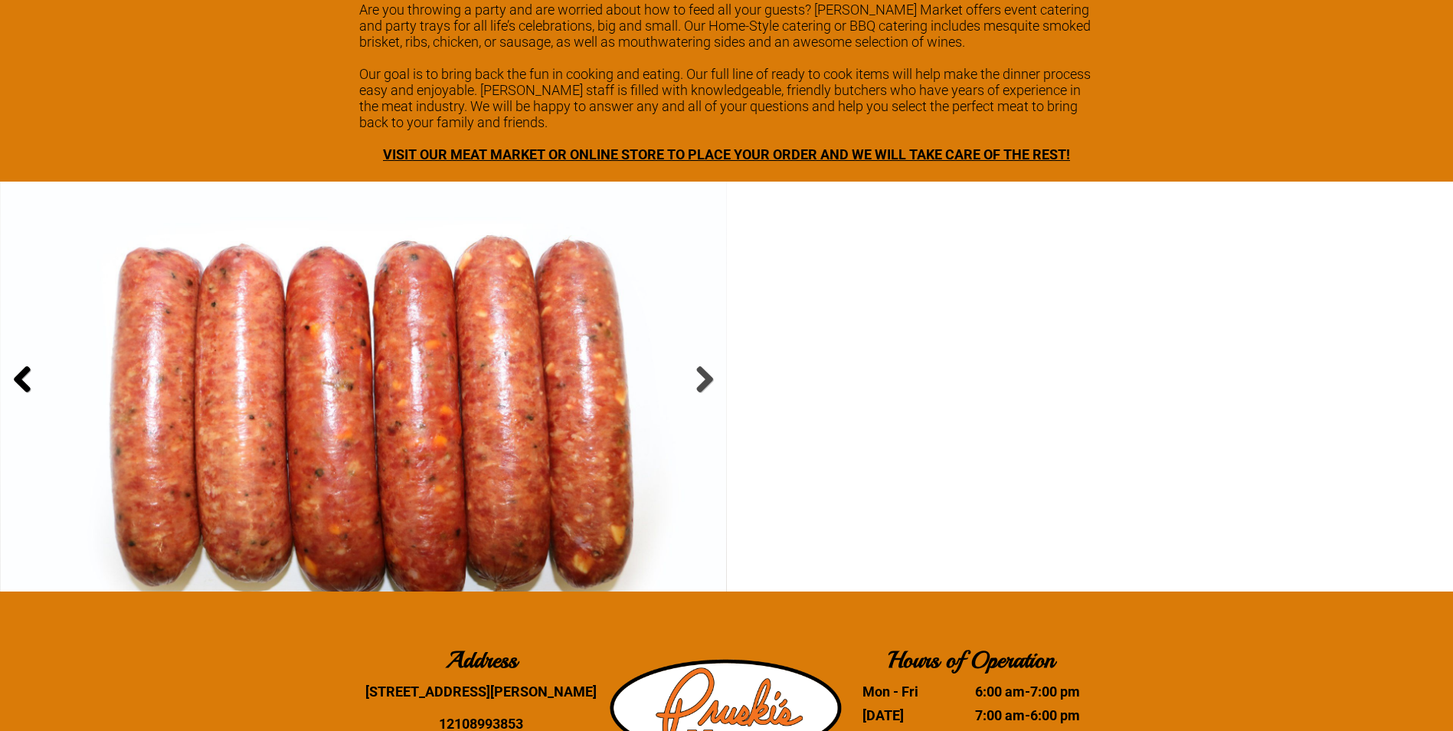
click at [25, 382] on link at bounding box center [23, 381] width 30 height 30
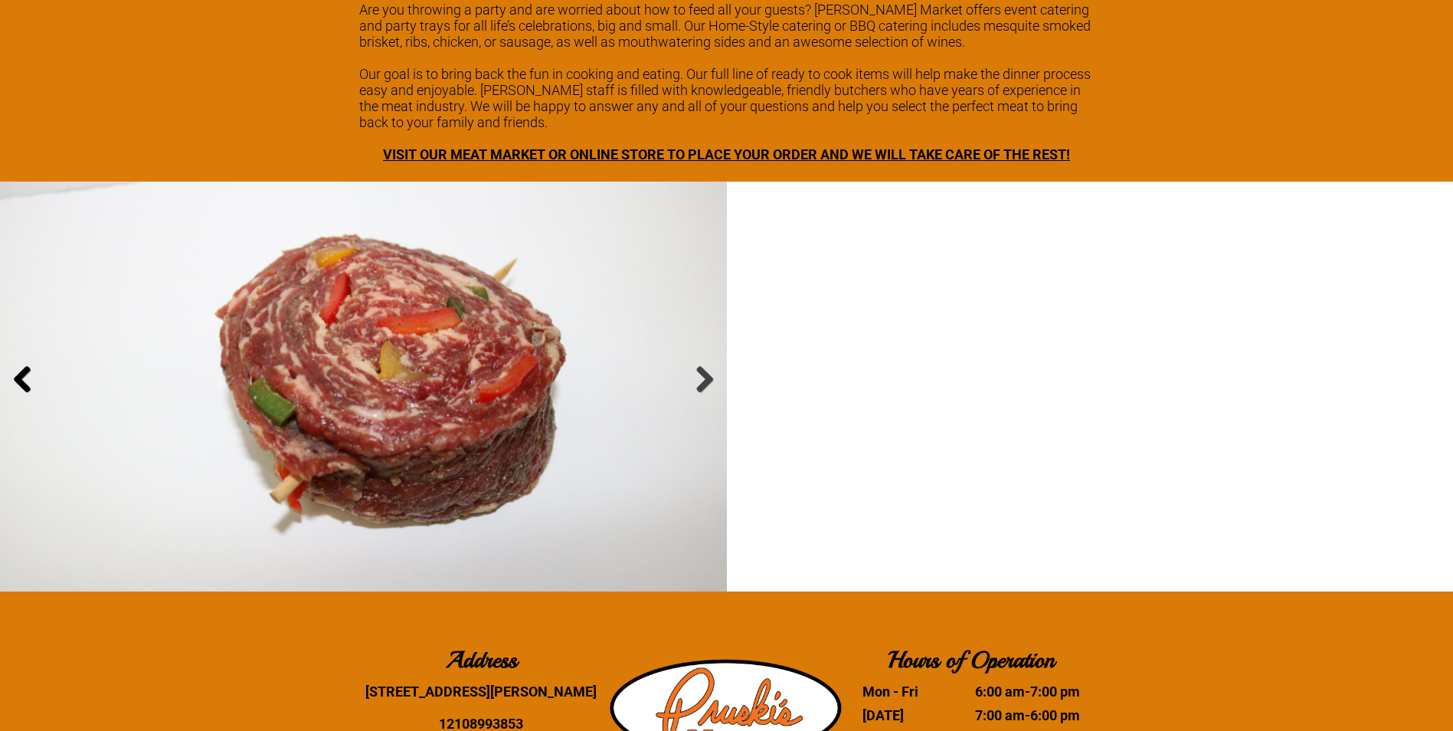
click at [25, 382] on link at bounding box center [23, 381] width 30 height 30
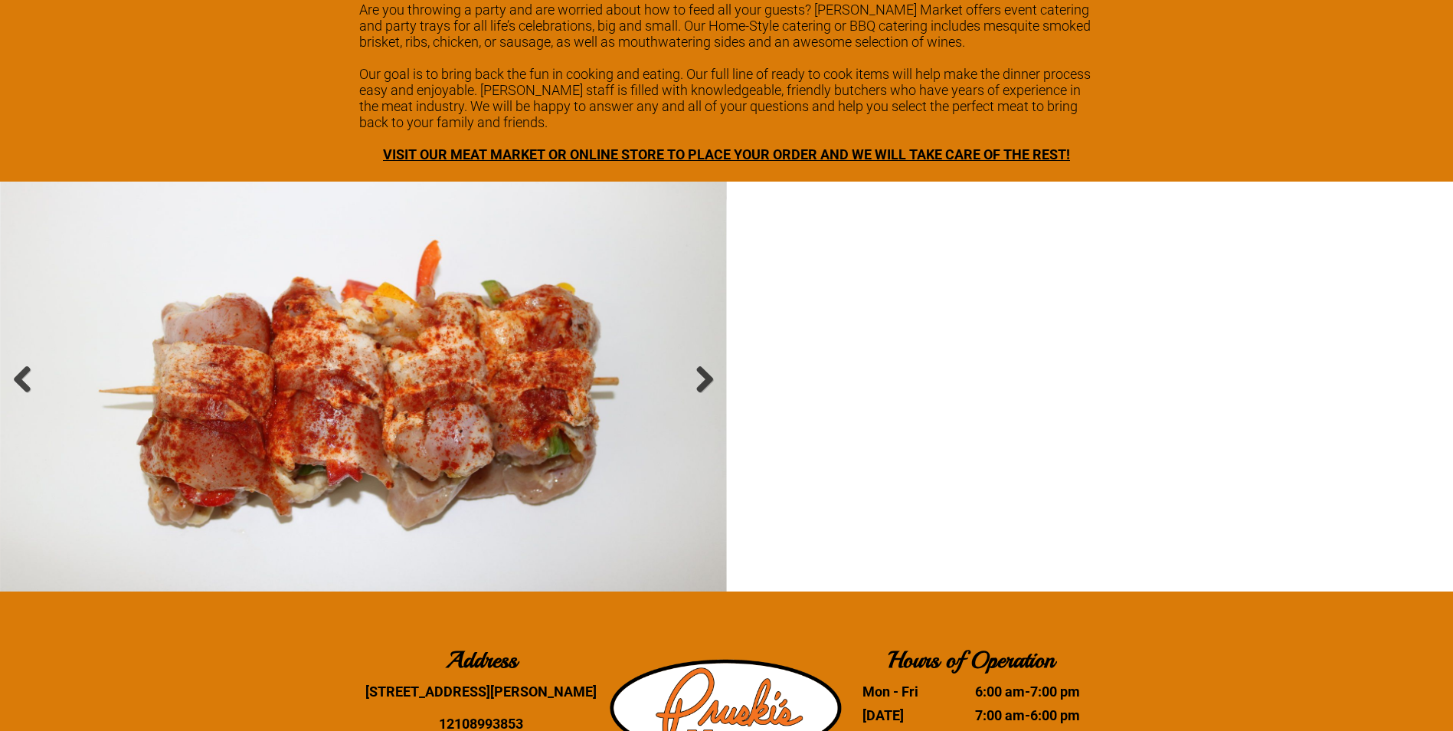
click at [967, 155] on span "VISIT OUR MEAT MARKET OR ONLINE STORE TO PLACE YOUR ORDER AND WE WILL TAKE CARE…" at bounding box center [726, 154] width 687 height 16
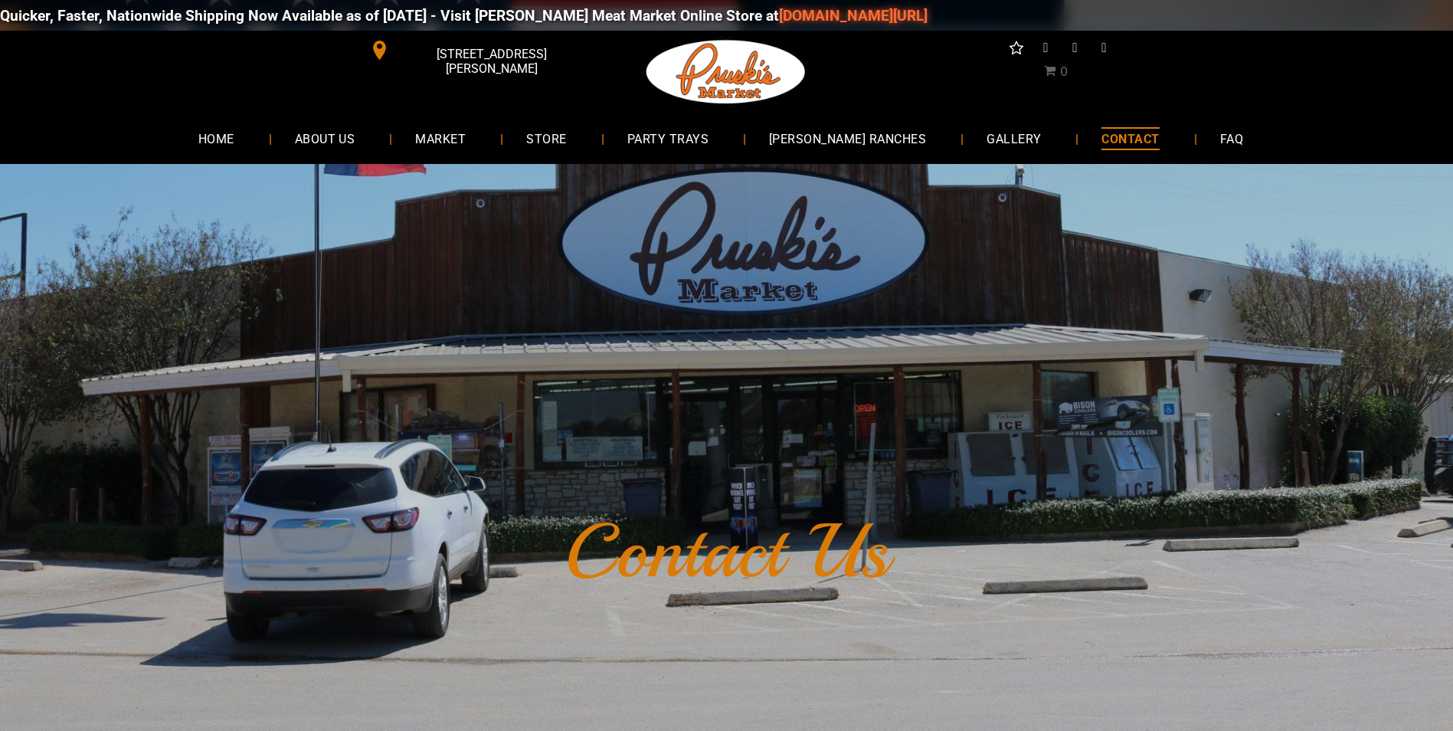
click at [234, 130] on span "HOME" at bounding box center [216, 138] width 36 height 22
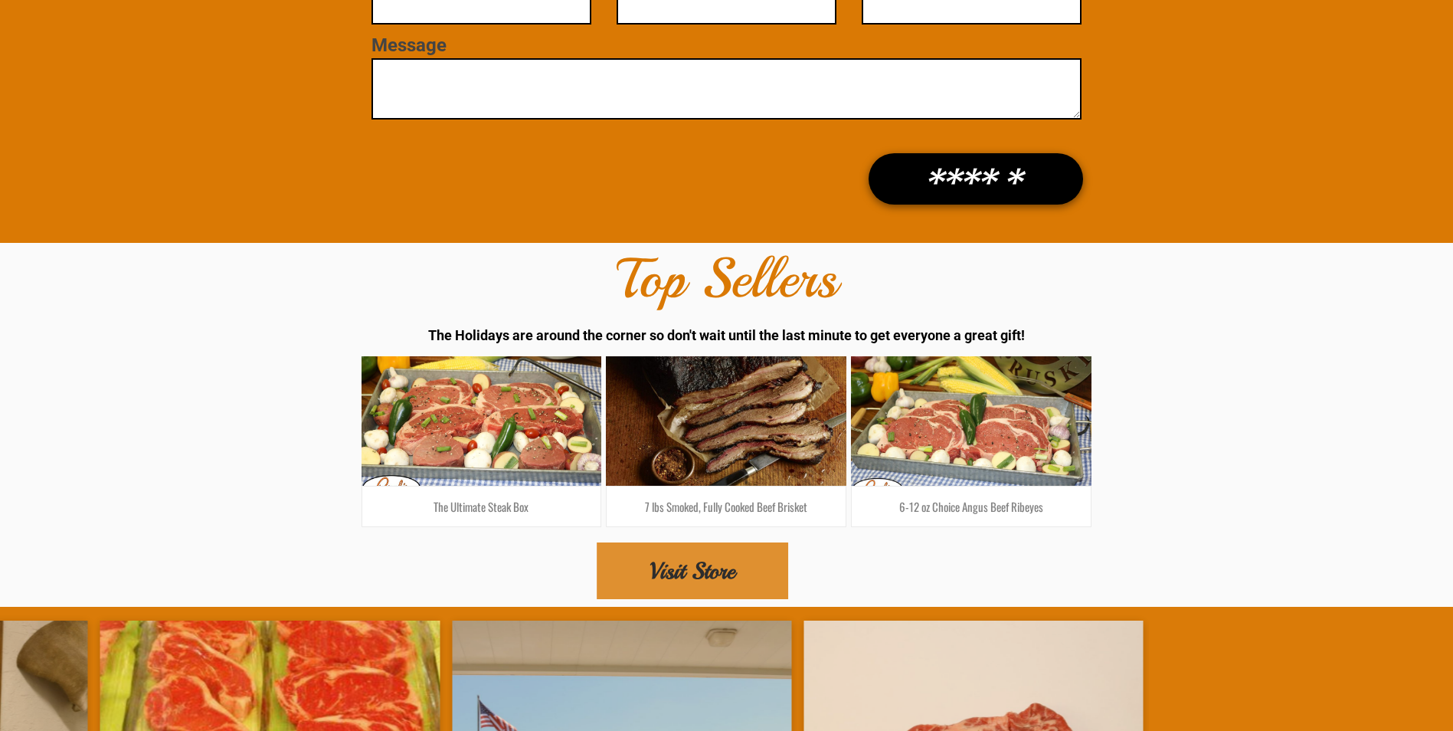
scroll to position [2604, 0]
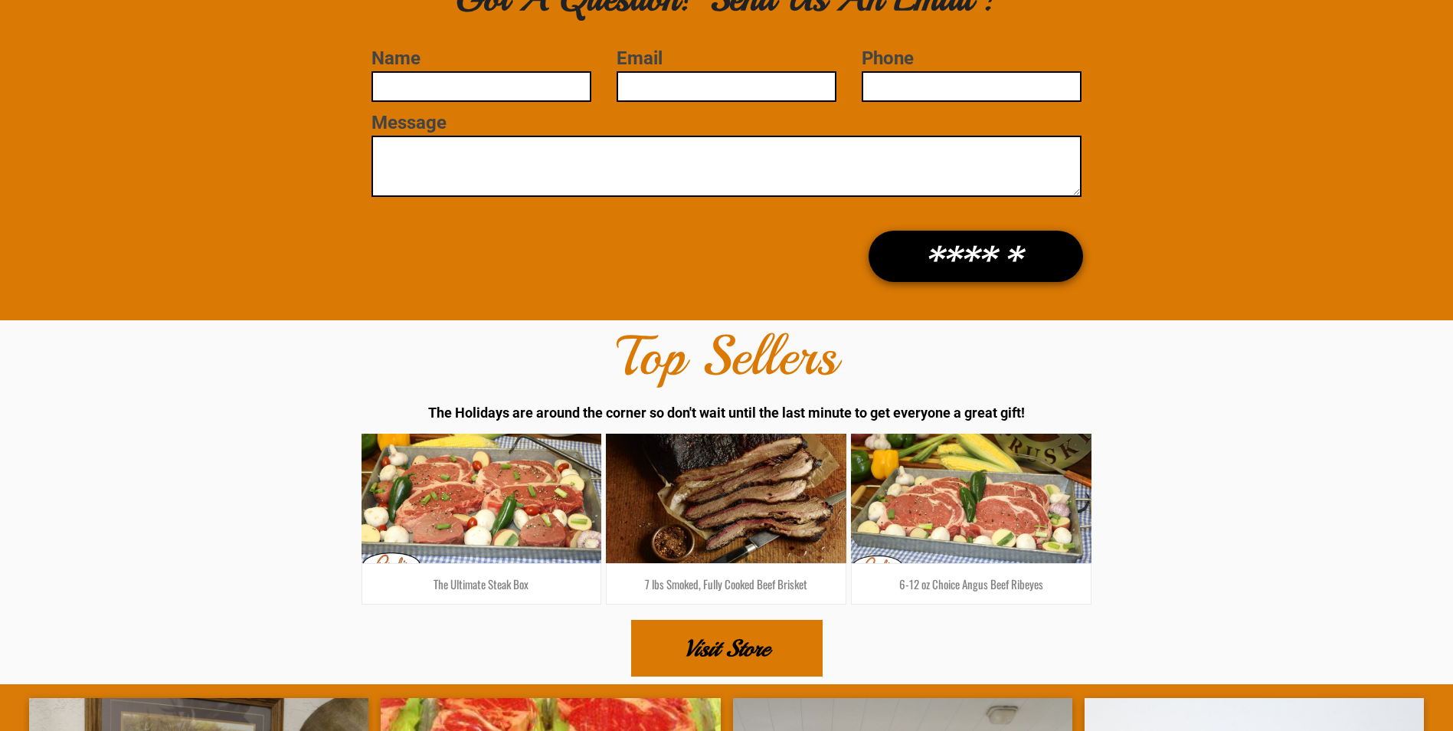
click at [737, 632] on span "Visit Store" at bounding box center [726, 648] width 85 height 54
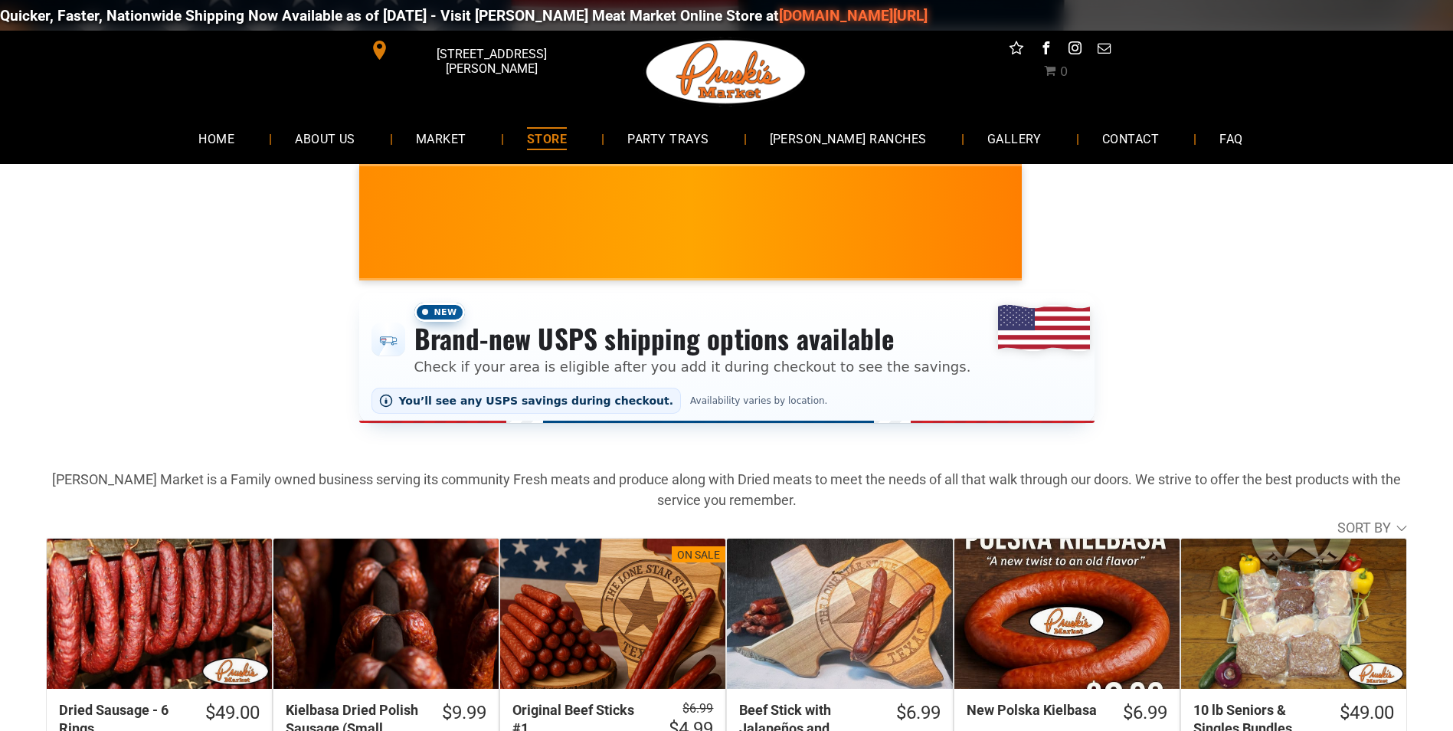
drag, startPoint x: 1244, startPoint y: 553, endPoint x: 1253, endPoint y: 349, distance: 204.7
click at [867, 146] on span "[PERSON_NAME] RANCHES" at bounding box center [848, 138] width 159 height 22
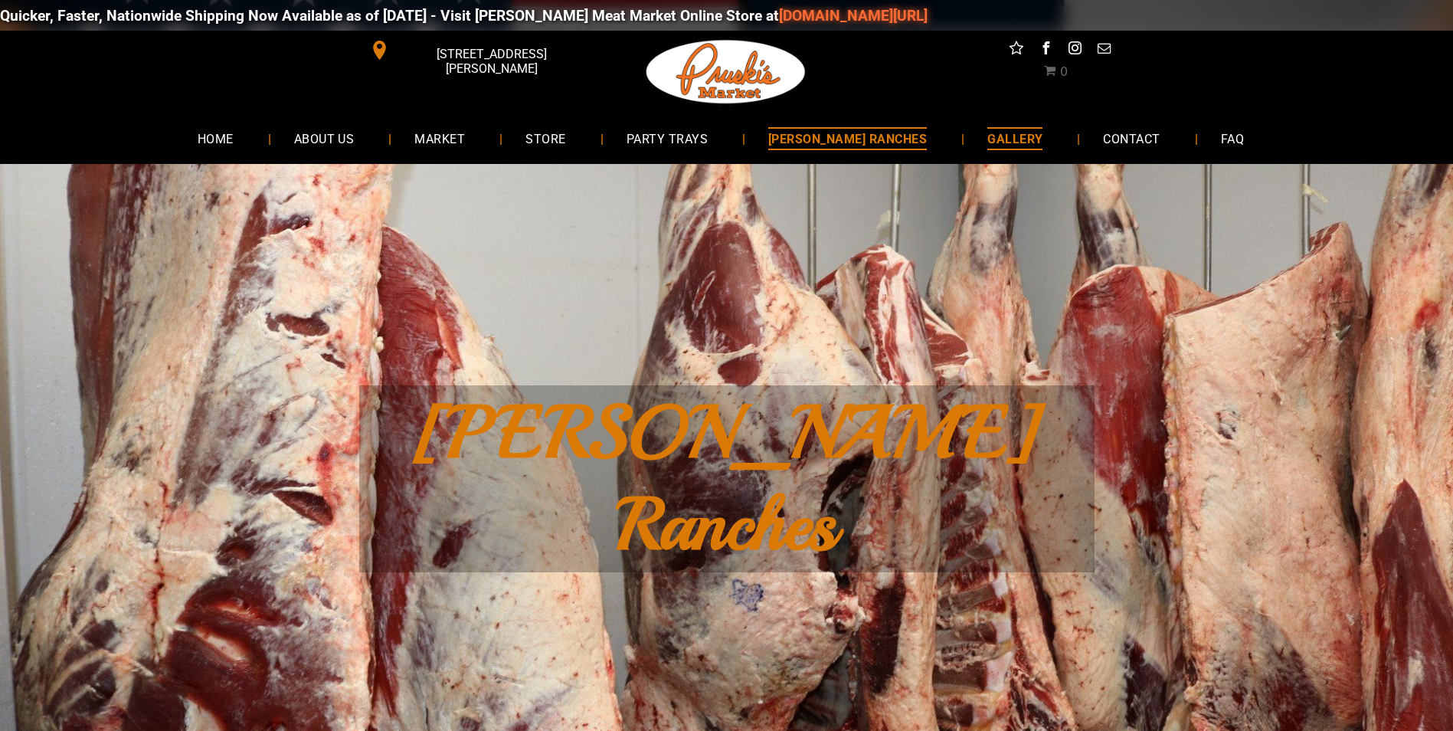
click at [999, 139] on span "GALLERY" at bounding box center [1014, 138] width 55 height 22
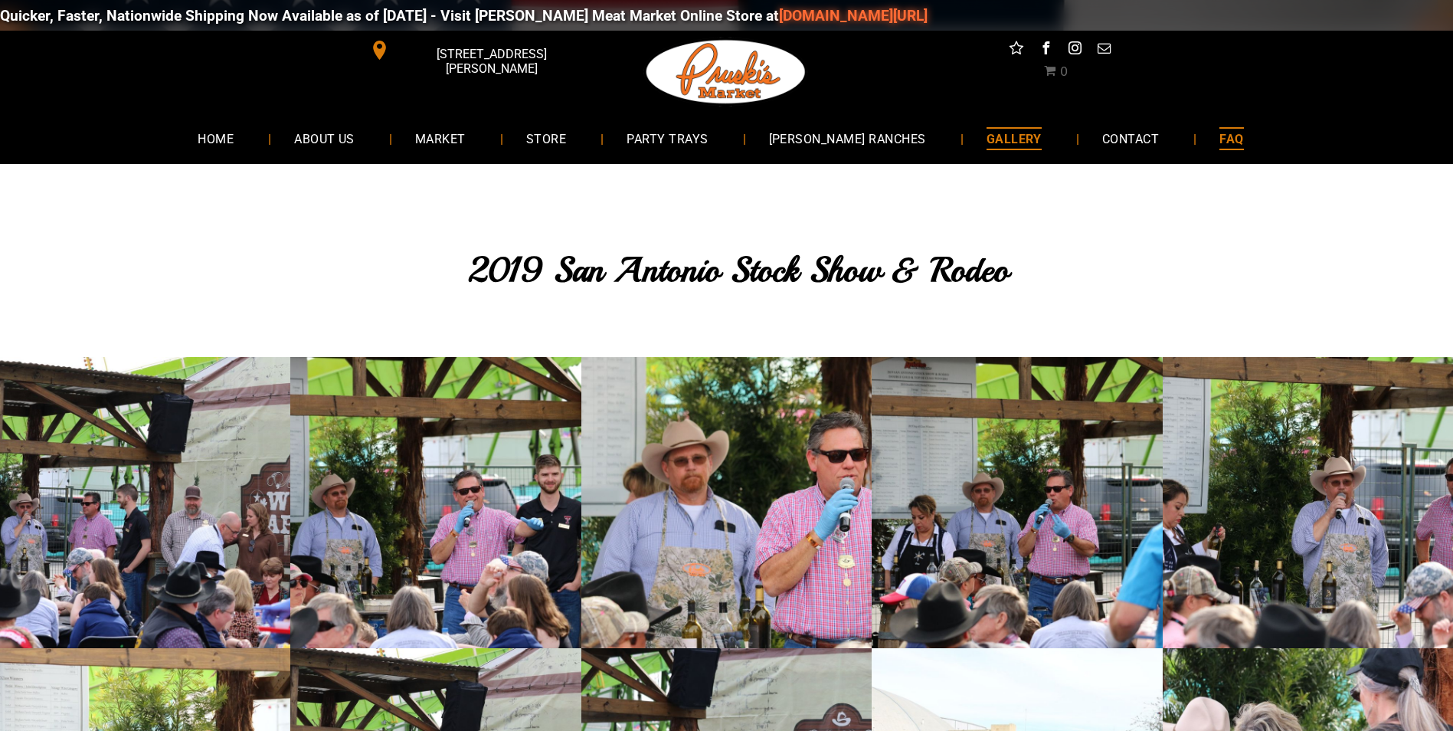
click at [1219, 133] on span "FAQ" at bounding box center [1231, 138] width 24 height 22
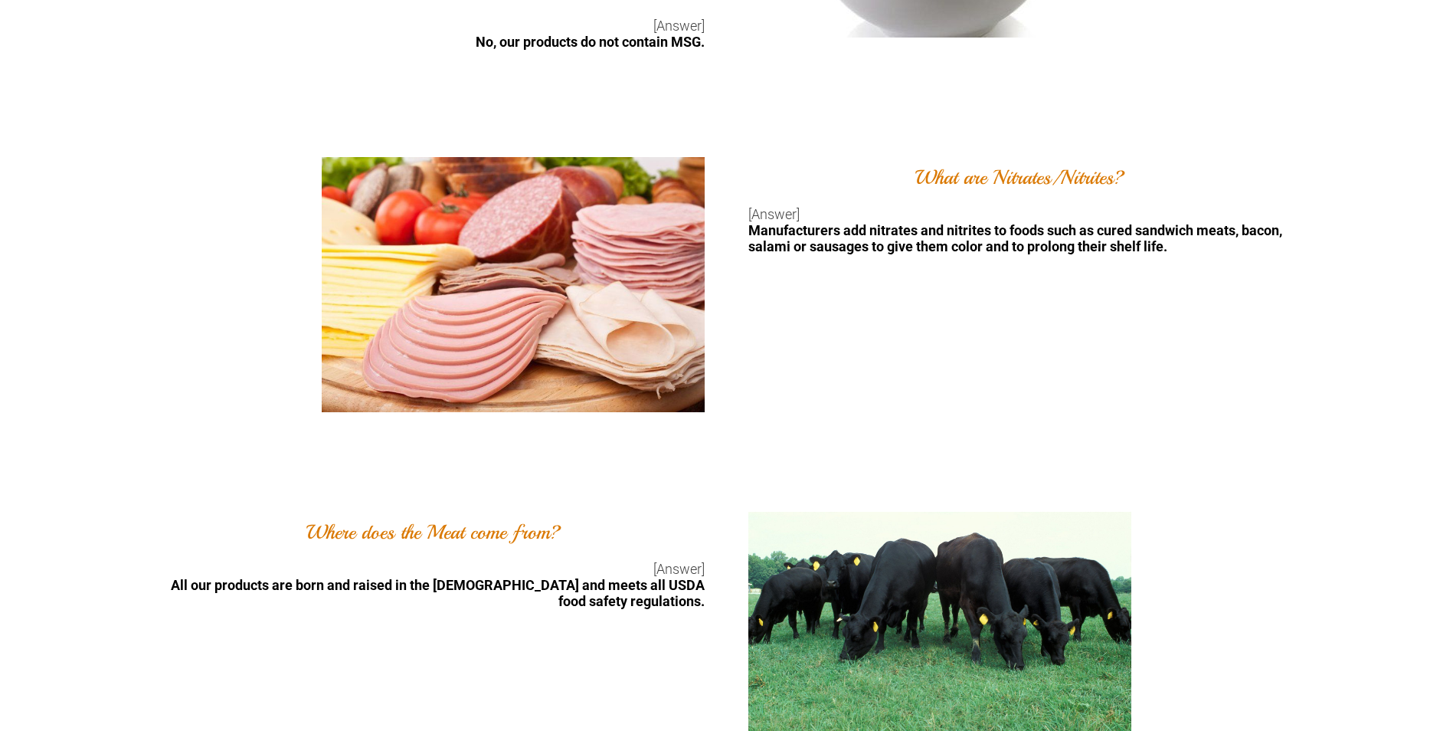
scroll to position [689, 0]
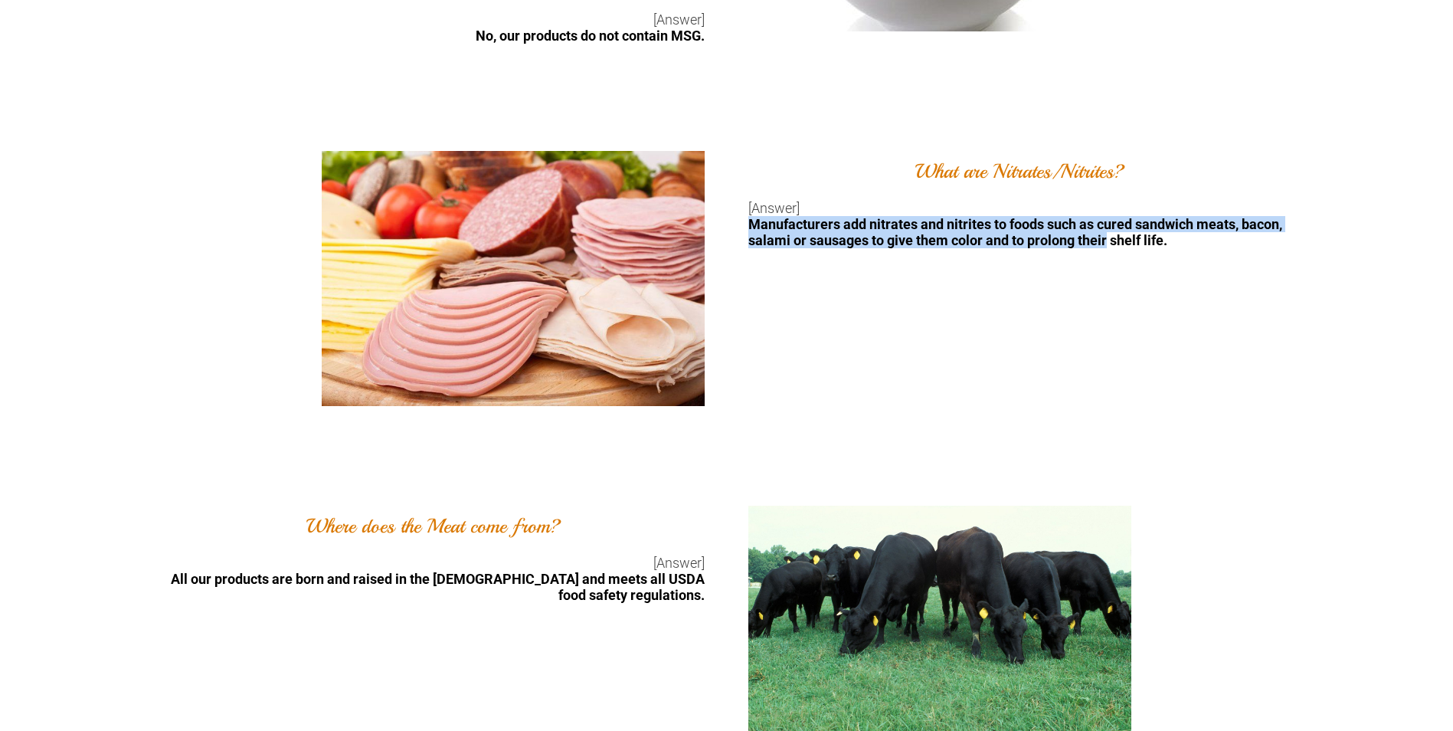
drag, startPoint x: 751, startPoint y: 231, endPoint x: 1107, endPoint y: 296, distance: 361.2
click at [1107, 296] on div "What are Nitrates/Nitrites? [Answer] Manufacturers add nitrates and nitrites to…" at bounding box center [1090, 278] width 727 height 255
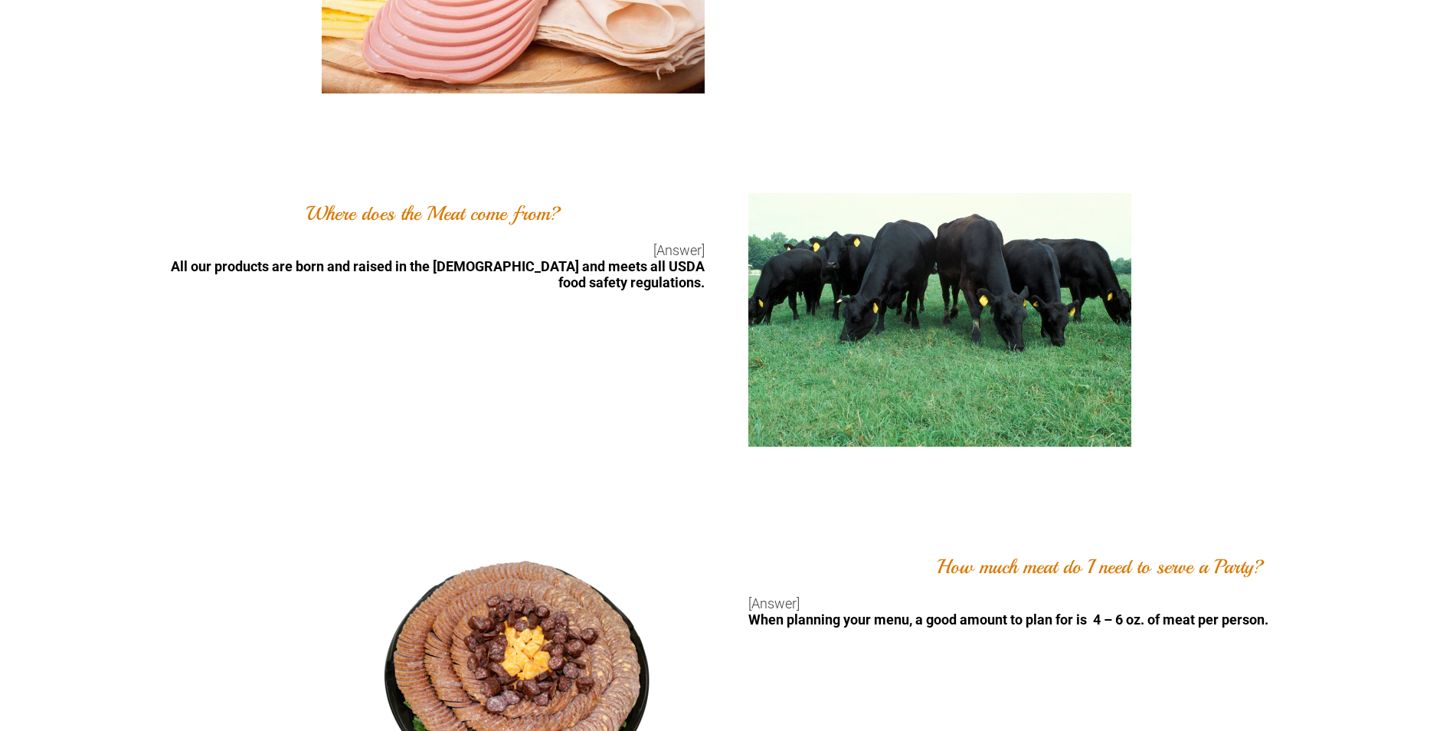
scroll to position [1072, 0]
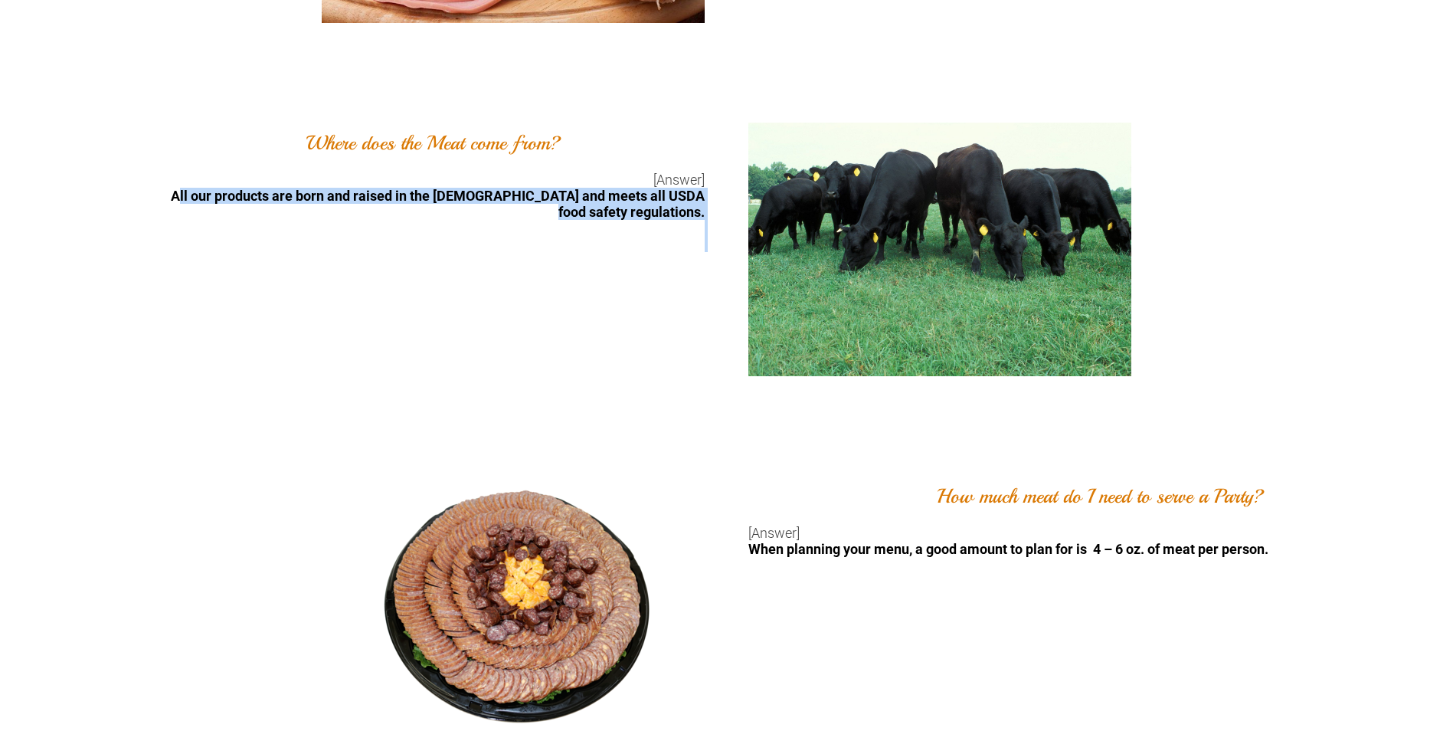
drag, startPoint x: 225, startPoint y: 199, endPoint x: 644, endPoint y: 270, distance: 425.0
click at [644, 270] on div "Where does the Meat come from? [Answer] All our products are born and raised in…" at bounding box center [363, 250] width 727 height 254
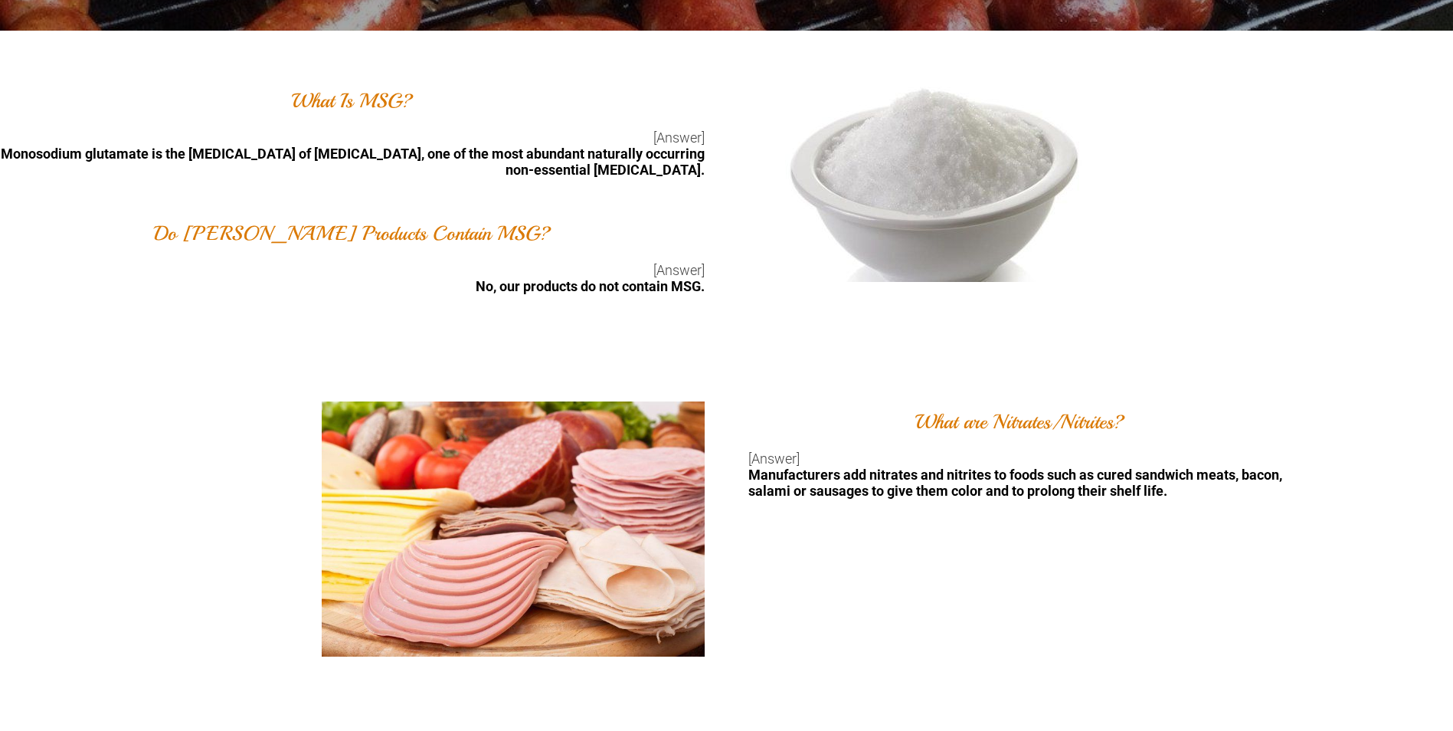
scroll to position [0, 0]
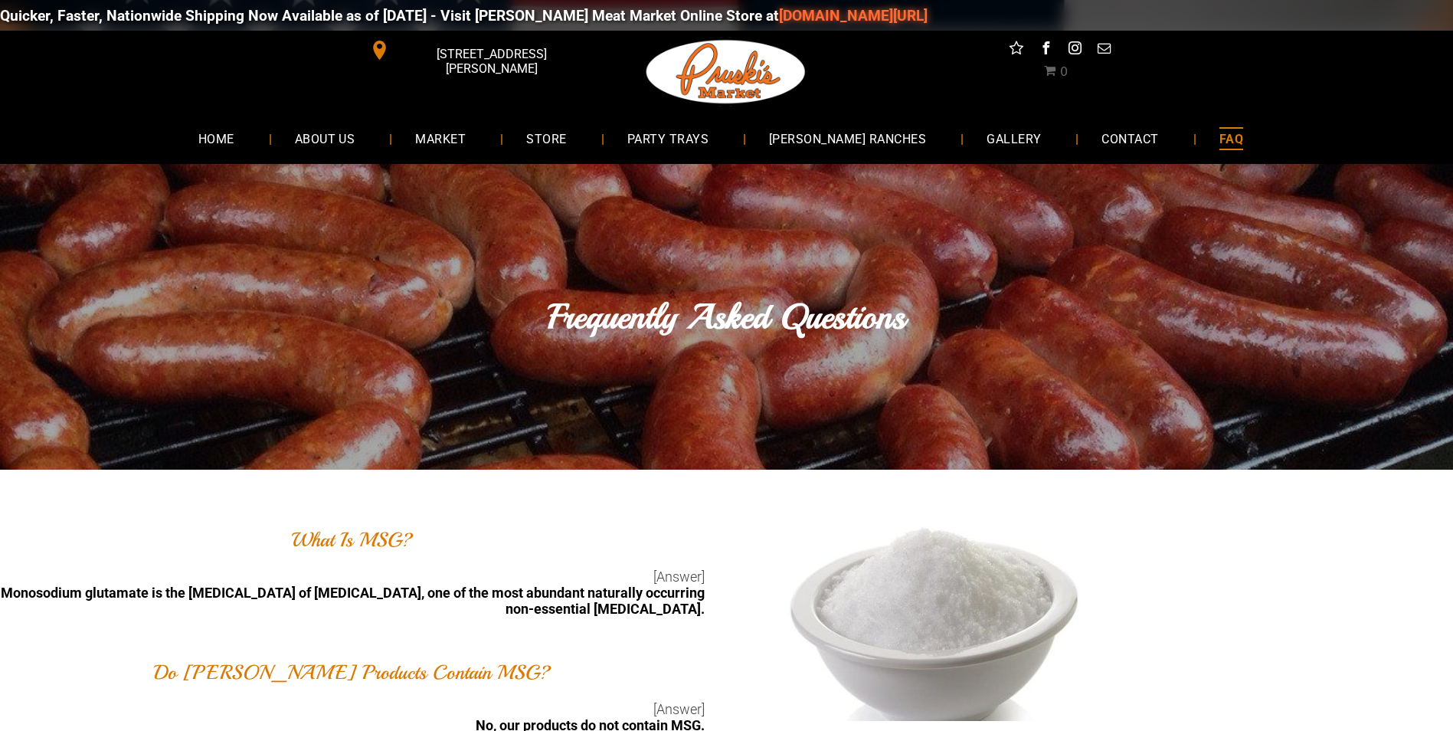
drag, startPoint x: 1136, startPoint y: 669, endPoint x: 1147, endPoint y: 420, distance: 250.0
click at [695, 129] on span "PARTY TRAYS" at bounding box center [667, 138] width 83 height 22
